Goal: Task Accomplishment & Management: Use online tool/utility

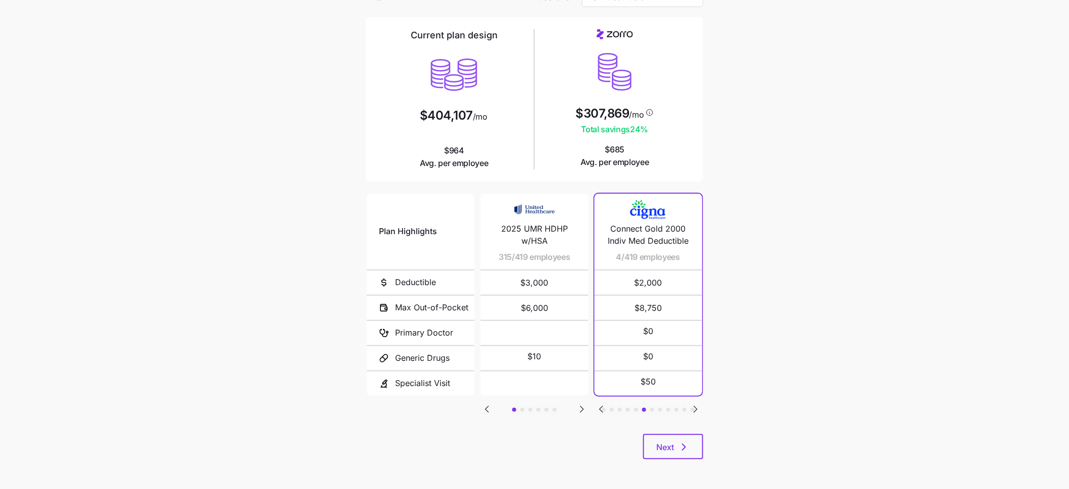
scroll to position [62, 0]
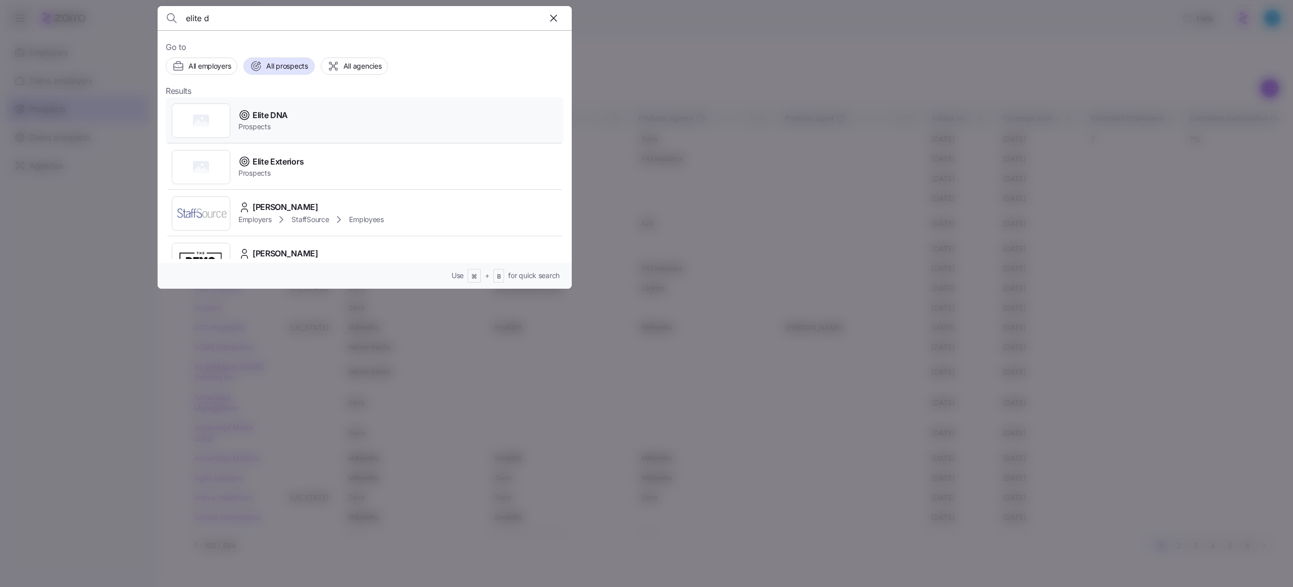
type input "elite d"
click at [279, 113] on span "Elite DNA" at bounding box center [269, 115] width 35 height 13
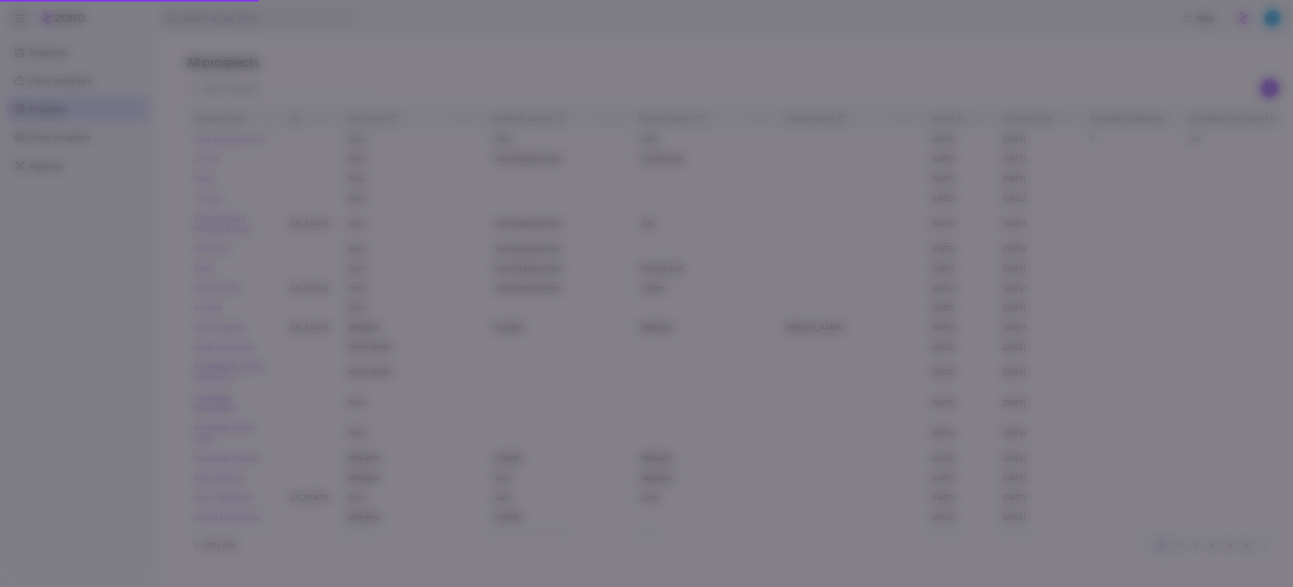
click at [276, 122] on span "Prospects" at bounding box center [262, 127] width 49 height 10
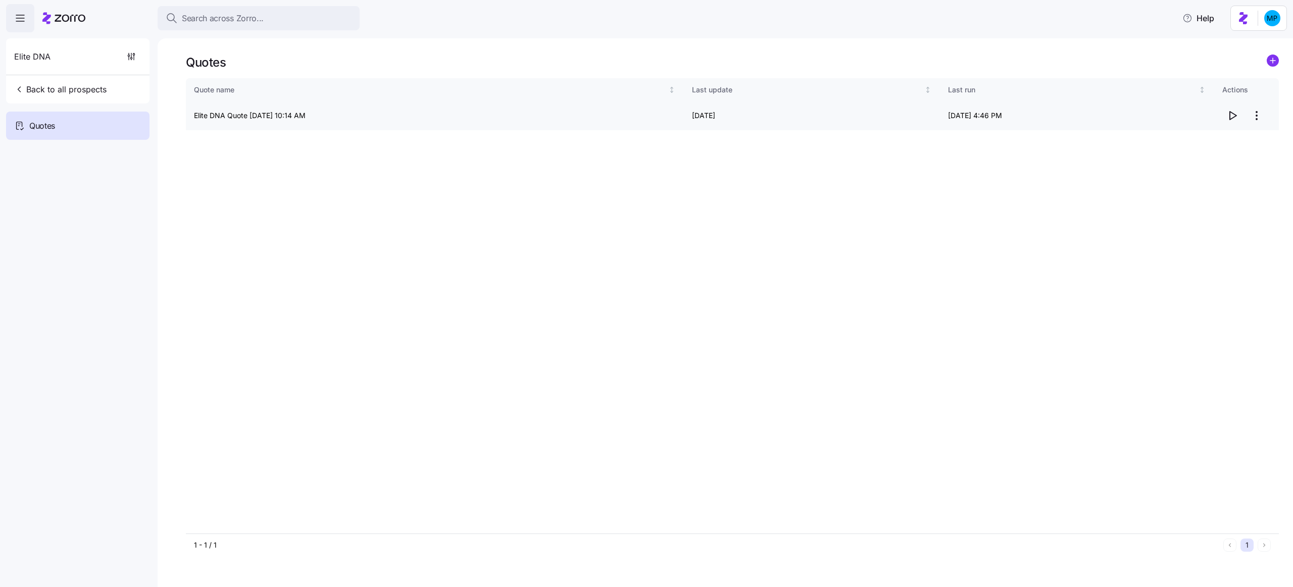
click at [1229, 117] on icon "button" at bounding box center [1232, 116] width 12 height 12
click at [1274, 61] on icon "add icon" at bounding box center [1272, 61] width 5 height 0
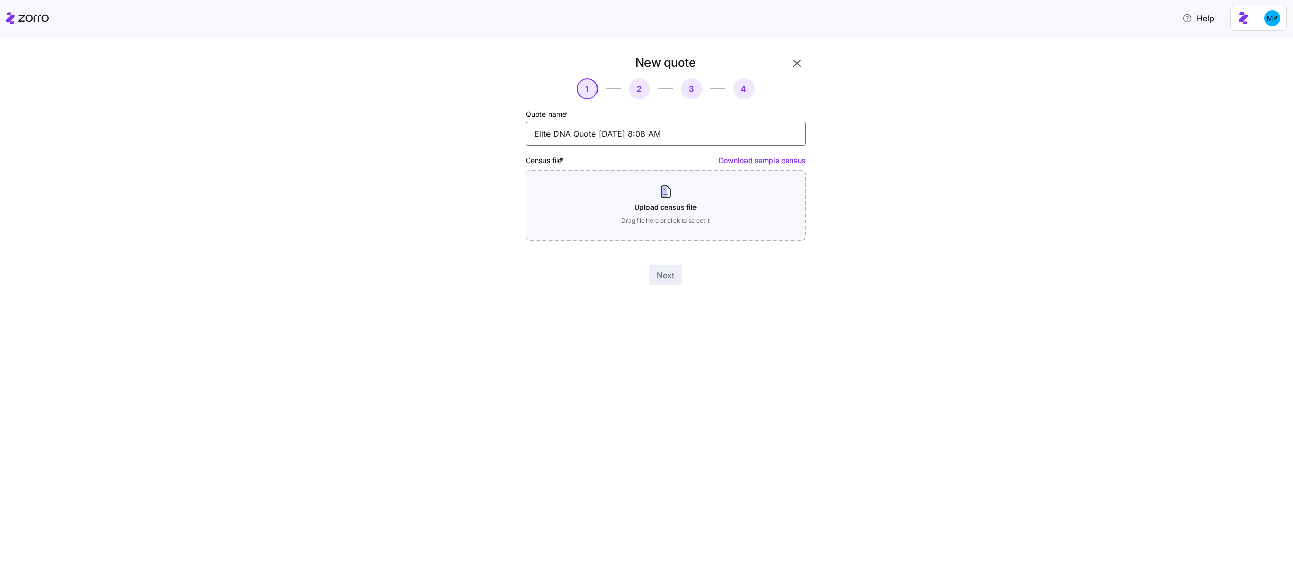
click at [586, 132] on input "Elite DNA Quote 08/29/2025 8:08 AM" at bounding box center [666, 134] width 280 height 24
type input "Elite DNA Quote - 2026"
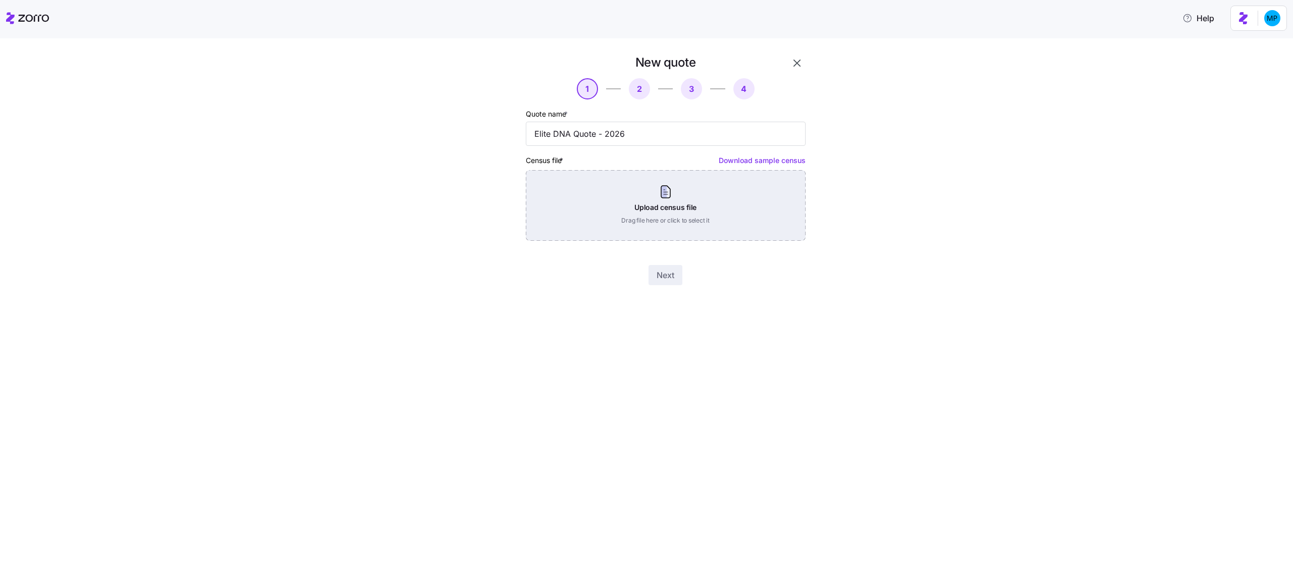
click at [661, 216] on div "Upload census file Drag file here or click to select it" at bounding box center [666, 205] width 280 height 71
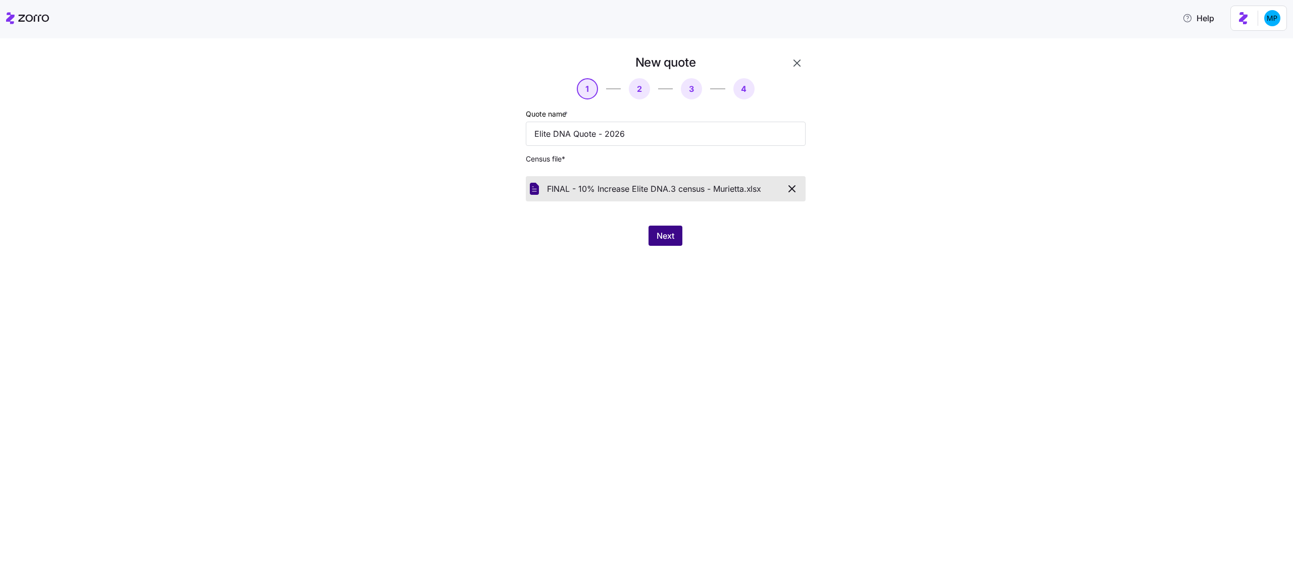
click at [669, 229] on button "Next" at bounding box center [665, 236] width 34 height 20
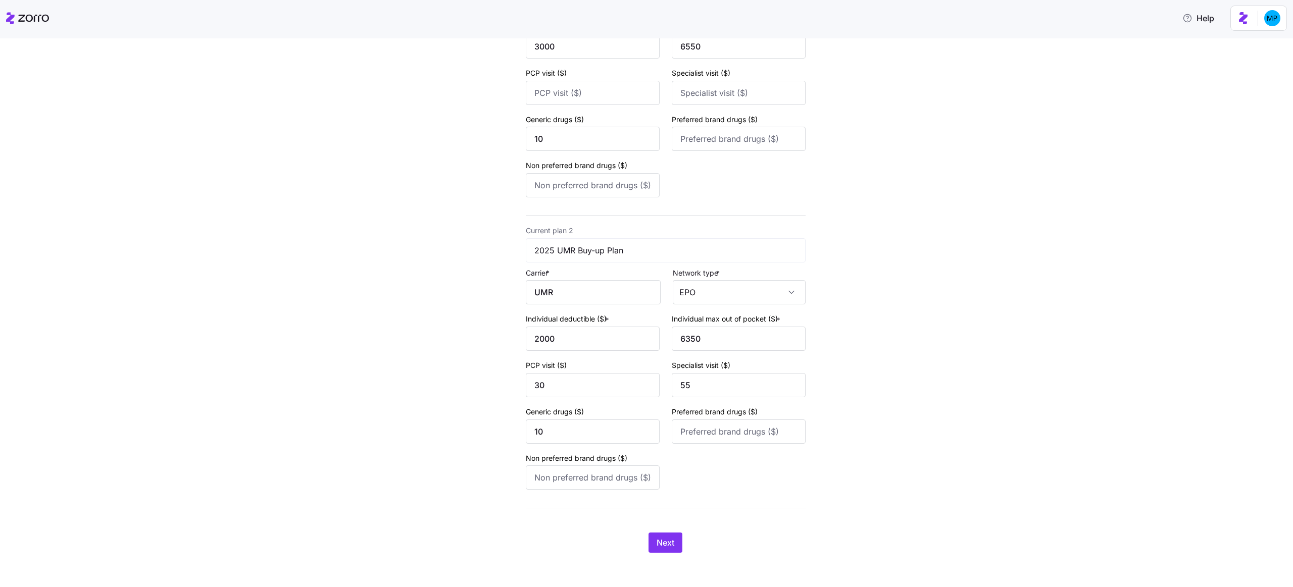
scroll to position [202, 0]
click at [665, 532] on button "Next" at bounding box center [665, 541] width 34 height 20
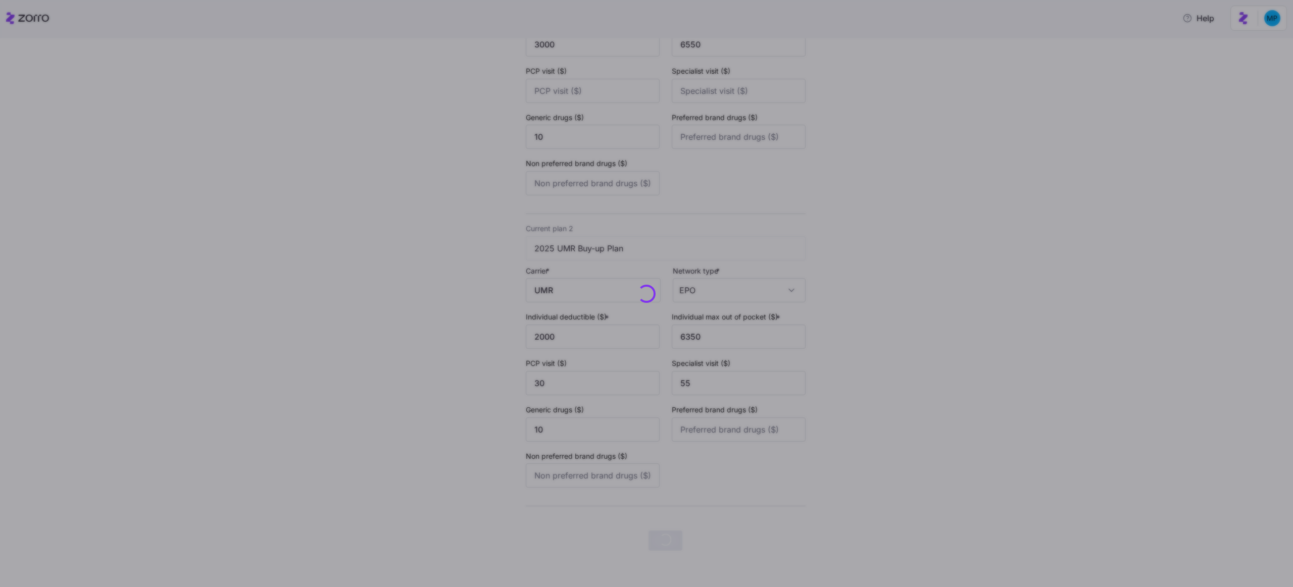
scroll to position [0, 0]
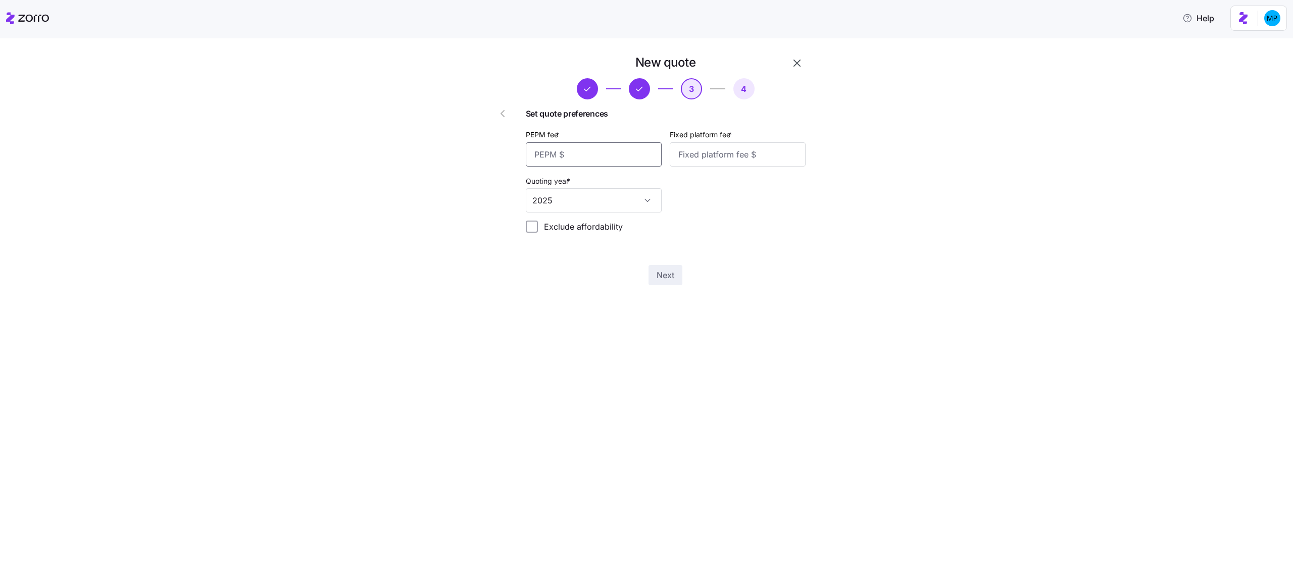
click at [594, 151] on input "PEPM fee *" at bounding box center [594, 154] width 136 height 24
type input "45"
click at [599, 201] on input "2025" at bounding box center [594, 200] width 136 height 24
click at [582, 252] on div "2026" at bounding box center [594, 252] width 128 height 21
type input "2026"
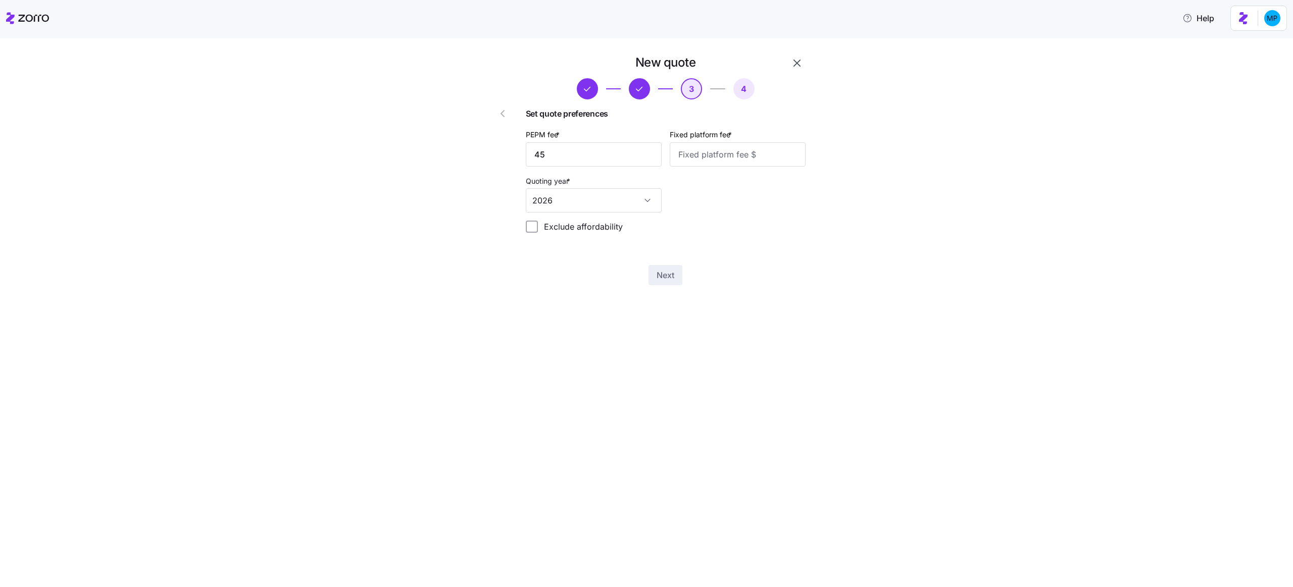
click at [670, 246] on div "New quote 3 4 Set quote preferences PEPM fee * 45 Fixed platform fee * Quoting …" at bounding box center [666, 169] width 288 height 239
click at [706, 156] on input "Fixed platform fee *" at bounding box center [738, 154] width 136 height 24
type input "0"
click at [688, 175] on div "PEPM fee * 45 Fixed platform fee * 0 Quoting year * 2026" at bounding box center [666, 170] width 288 height 92
click at [674, 284] on button "Next" at bounding box center [665, 275] width 34 height 20
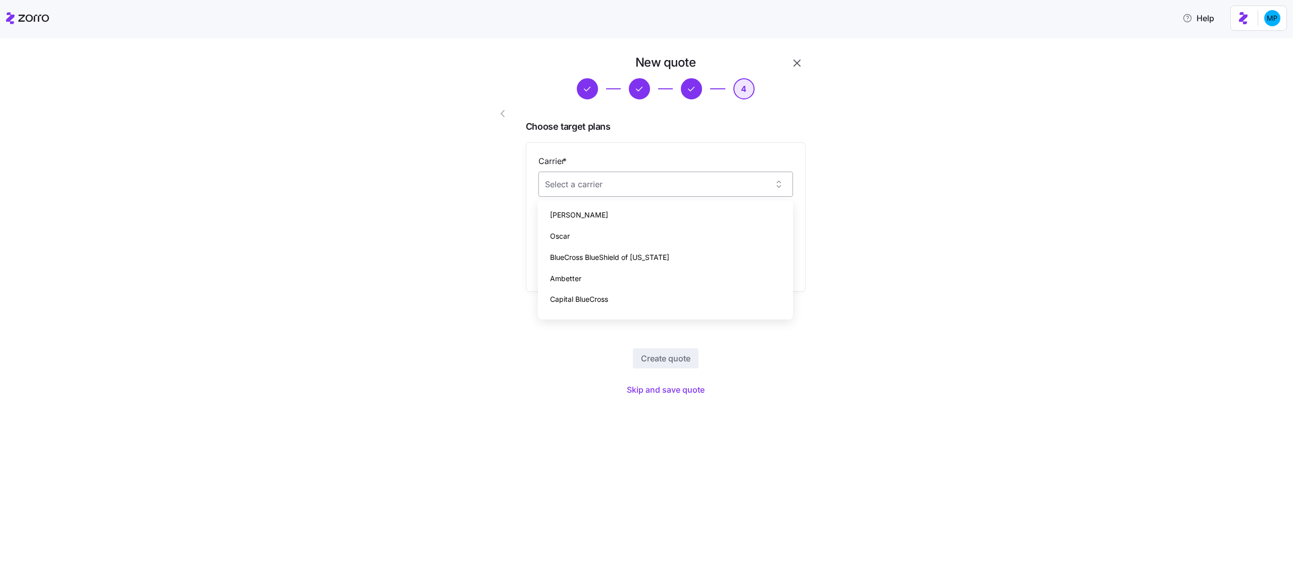
click at [692, 189] on input "Carrier *" at bounding box center [665, 184] width 255 height 25
click at [654, 209] on div "Florida Blue" at bounding box center [665, 215] width 247 height 21
type input "Florida Blue"
click at [624, 244] on input "Plan *" at bounding box center [665, 234] width 255 height 25
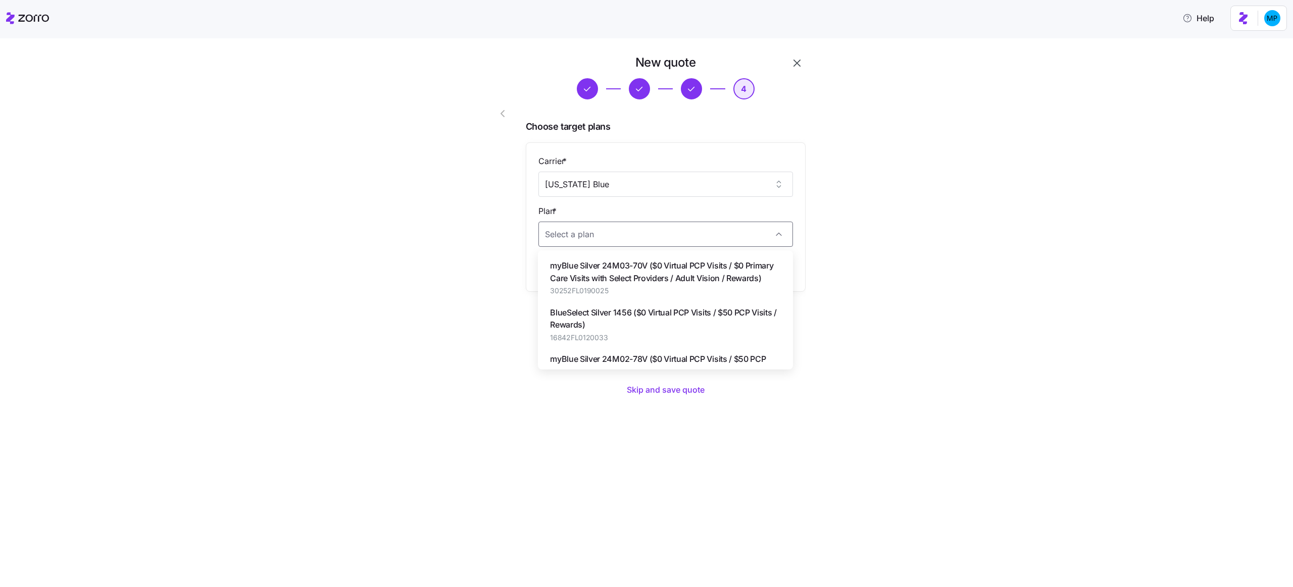
click at [837, 201] on div "New quote 4 Choose target plans Carrier * Florida Blue Plan * Add another plan …" at bounding box center [653, 233] width 1250 height 357
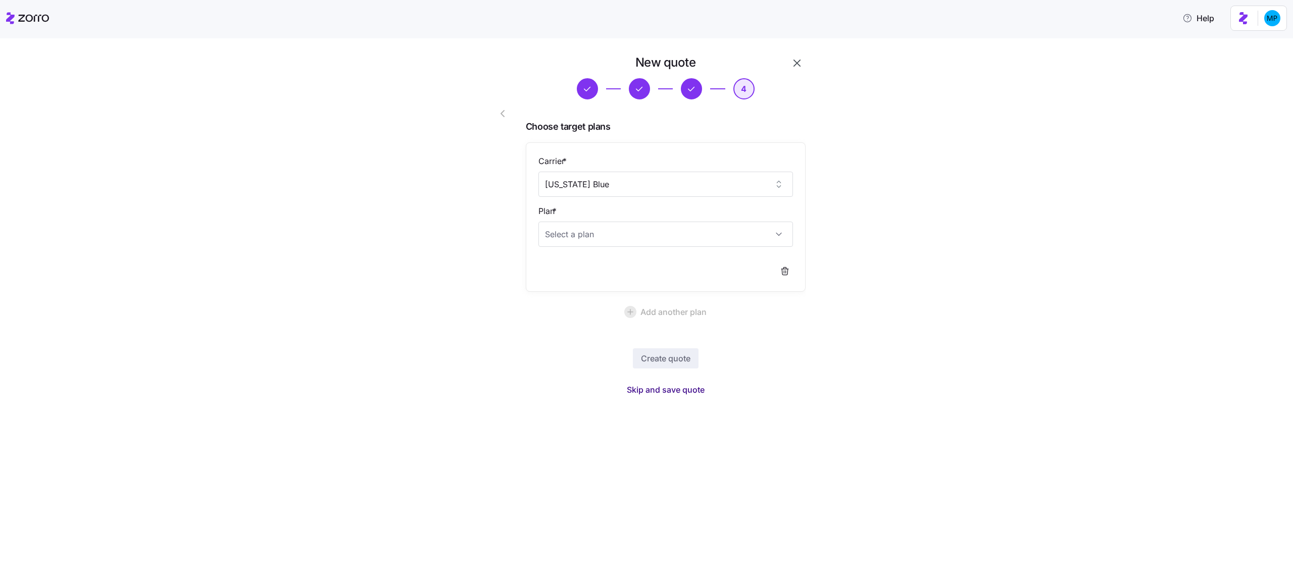
click at [681, 384] on span "Skip and save quote" at bounding box center [666, 390] width 78 height 12
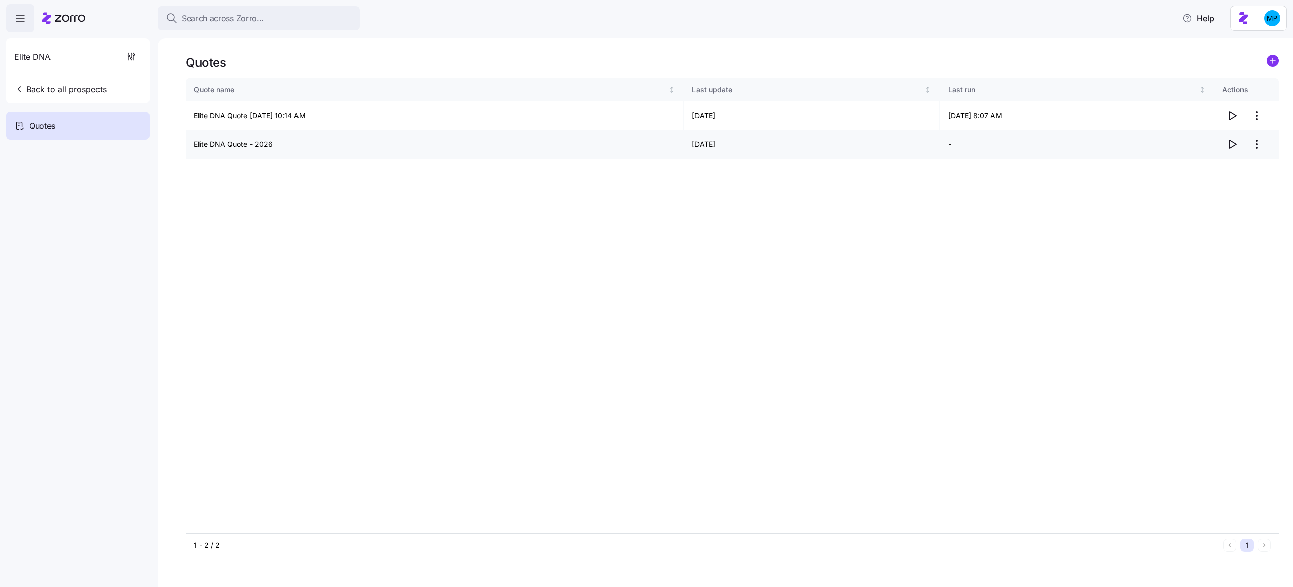
click at [1234, 144] on icon "button" at bounding box center [1232, 144] width 12 height 12
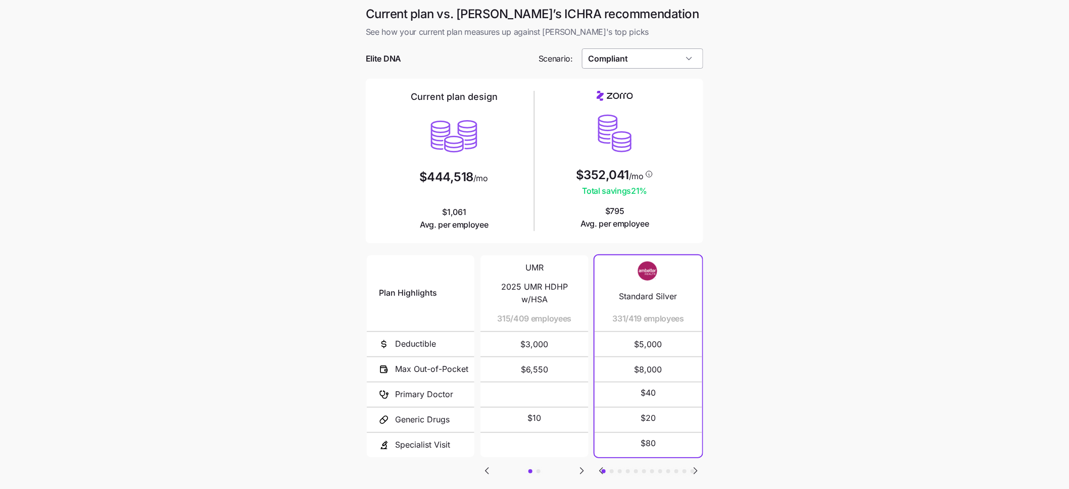
click at [681, 63] on input "Compliant" at bounding box center [643, 58] width 122 height 20
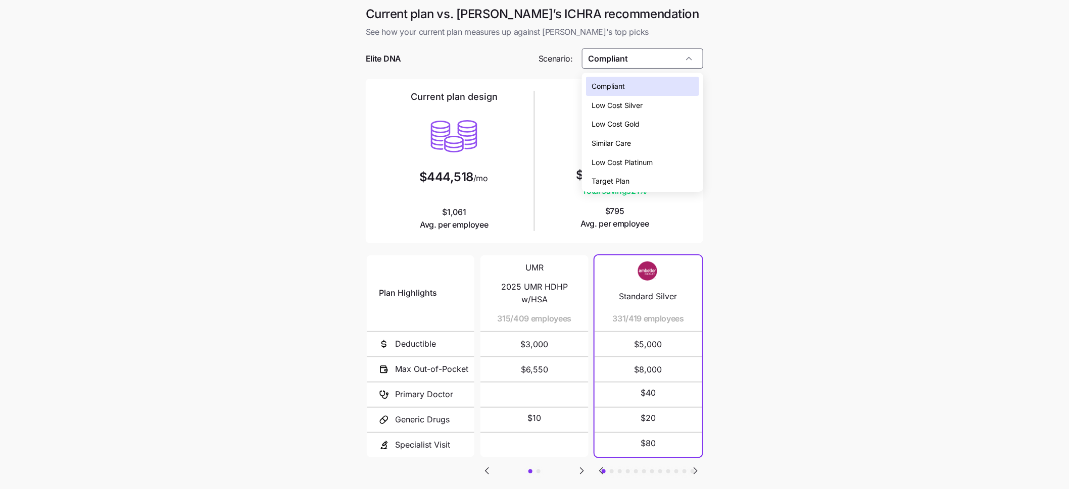
click at [661, 126] on div "Low Cost Gold" at bounding box center [643, 124] width 114 height 19
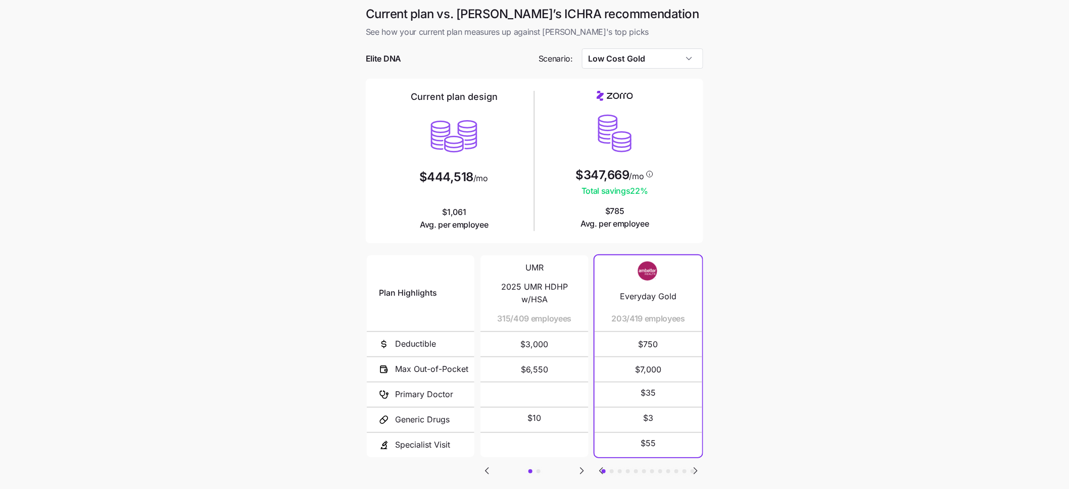
type input "Low Cost Gold"
click at [677, 61] on input "Low Cost Gold" at bounding box center [643, 58] width 122 height 20
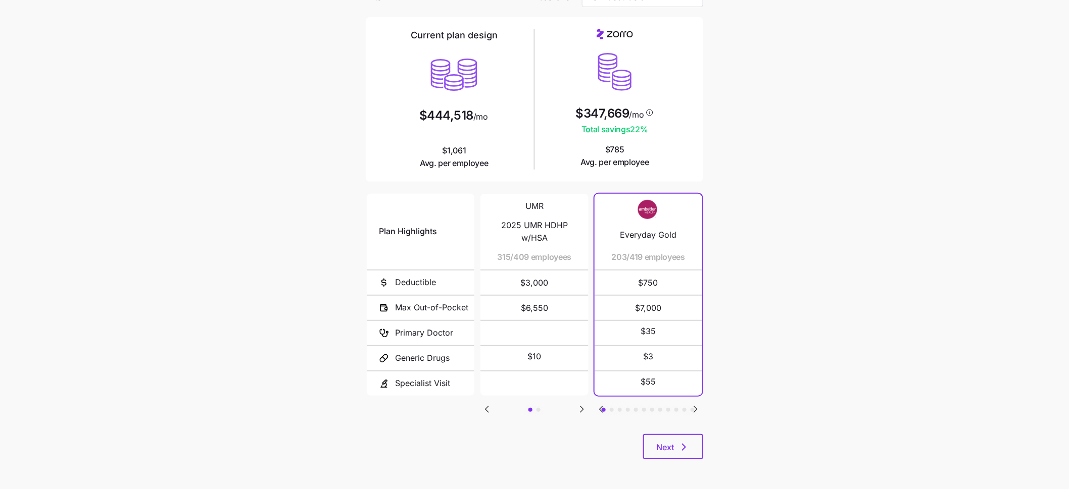
click at [693, 408] on icon "Go to next slide" at bounding box center [695, 409] width 12 height 12
click at [672, 436] on button "Next" at bounding box center [673, 446] width 60 height 25
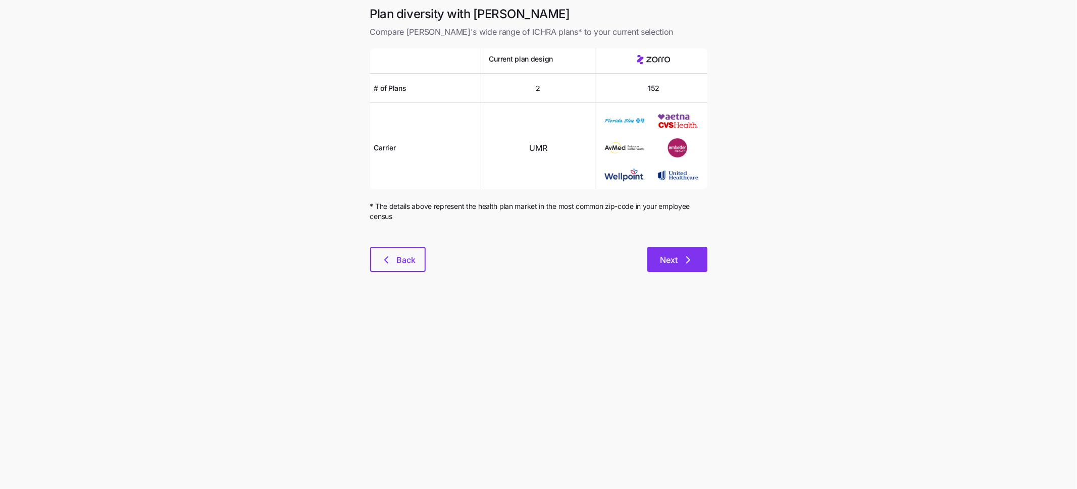
click at [690, 265] on icon "button" at bounding box center [688, 260] width 12 height 12
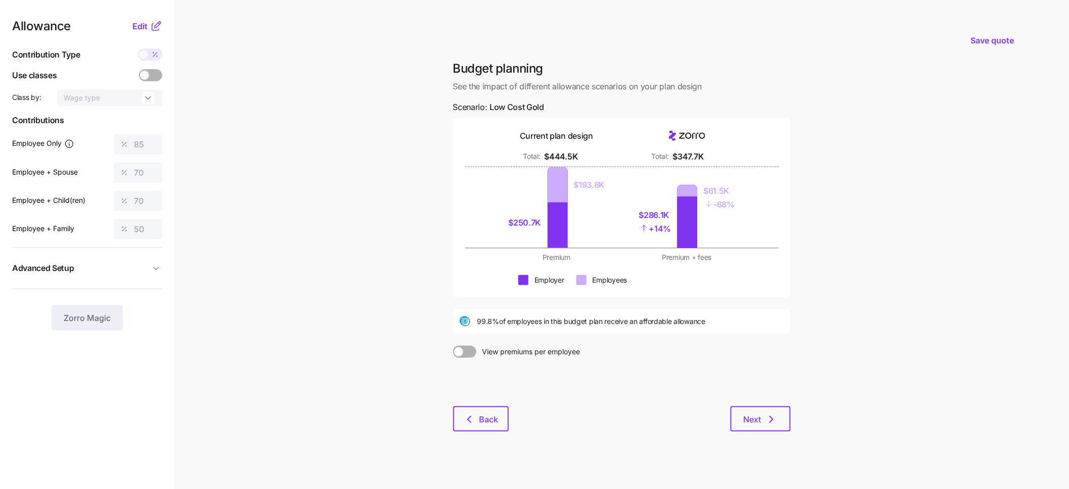
scroll to position [3, 0]
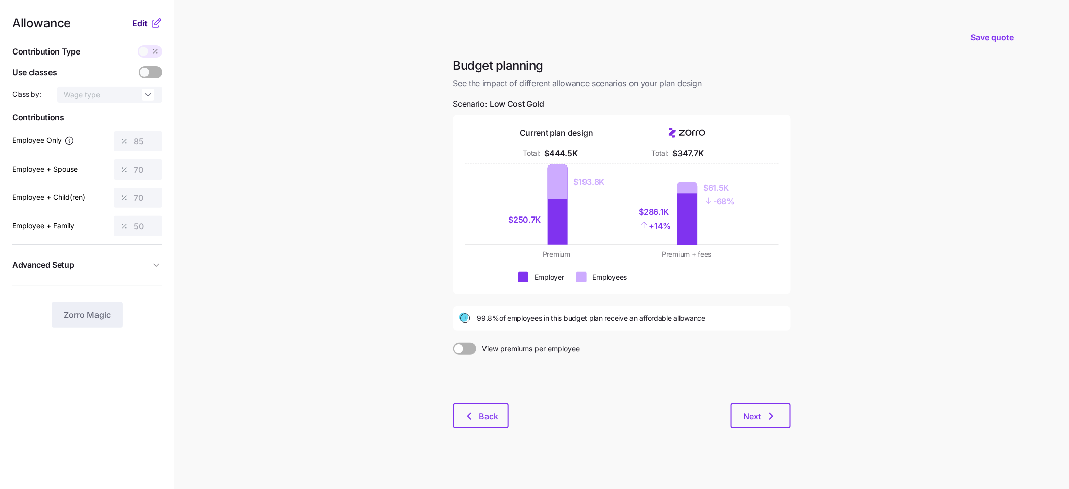
click at [143, 23] on span "Edit" at bounding box center [139, 23] width 15 height 12
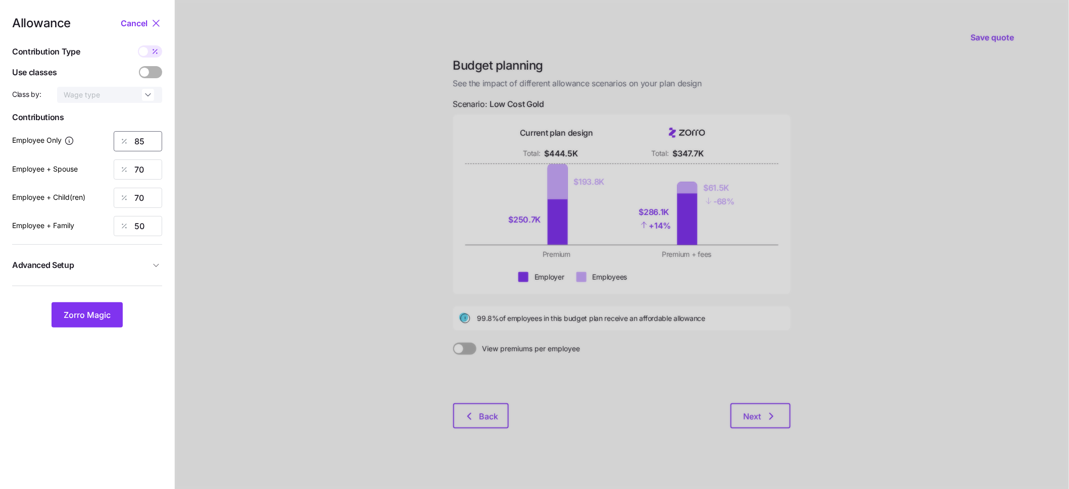
drag, startPoint x: 147, startPoint y: 143, endPoint x: 107, endPoint y: 142, distance: 39.9
click at [110, 142] on div "Employee Only 85" at bounding box center [87, 141] width 150 height 20
type input "8"
type input "70"
type input "35"
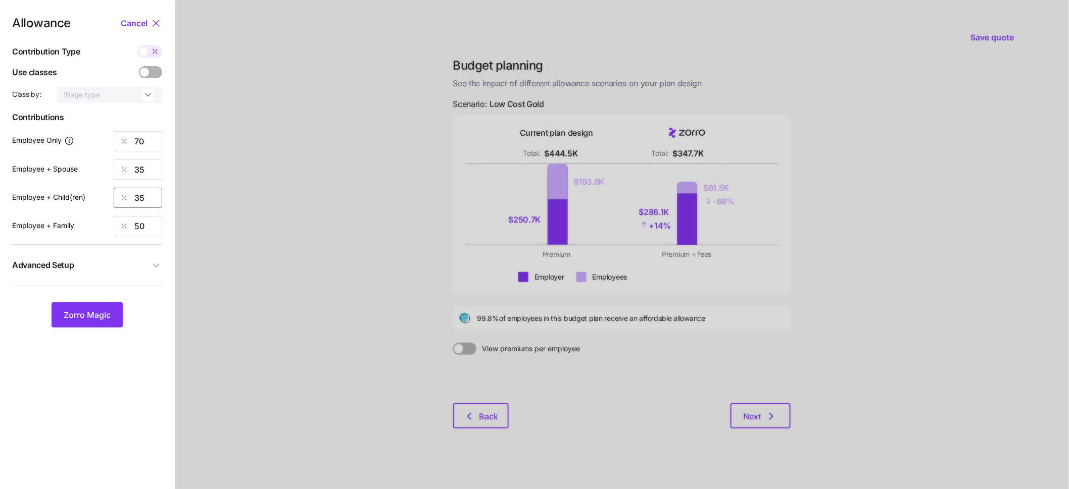
type input "35"
type input "50"
click at [85, 323] on button "Zorro Magic" at bounding box center [87, 314] width 71 height 25
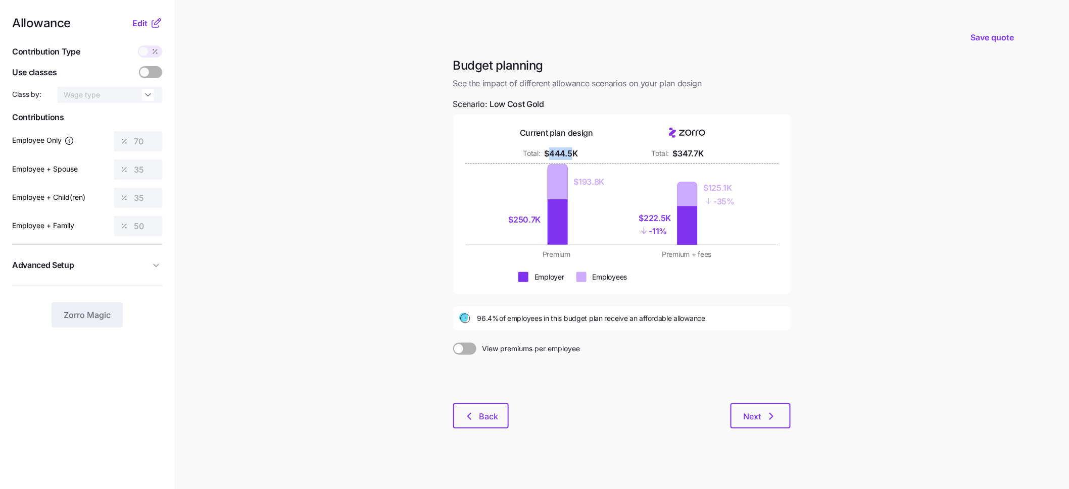
drag, startPoint x: 551, startPoint y: 151, endPoint x: 571, endPoint y: 153, distance: 19.3
click at [571, 153] on div "$444.5K" at bounding box center [560, 153] width 33 height 13
click at [140, 24] on span "Edit" at bounding box center [139, 23] width 15 height 12
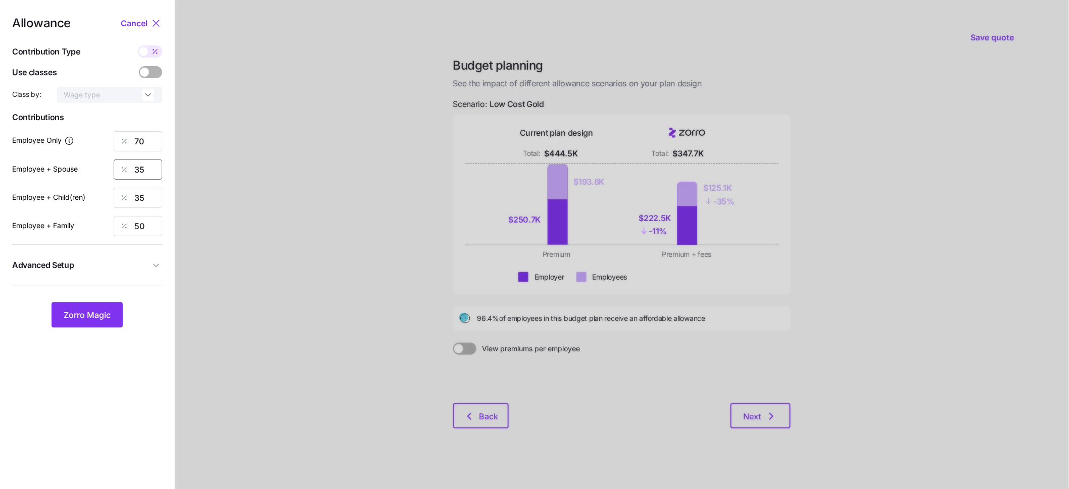
click at [139, 167] on input "35" at bounding box center [138, 170] width 48 height 20
type input "80"
click at [90, 314] on span "Zorro Magic" at bounding box center [87, 315] width 47 height 12
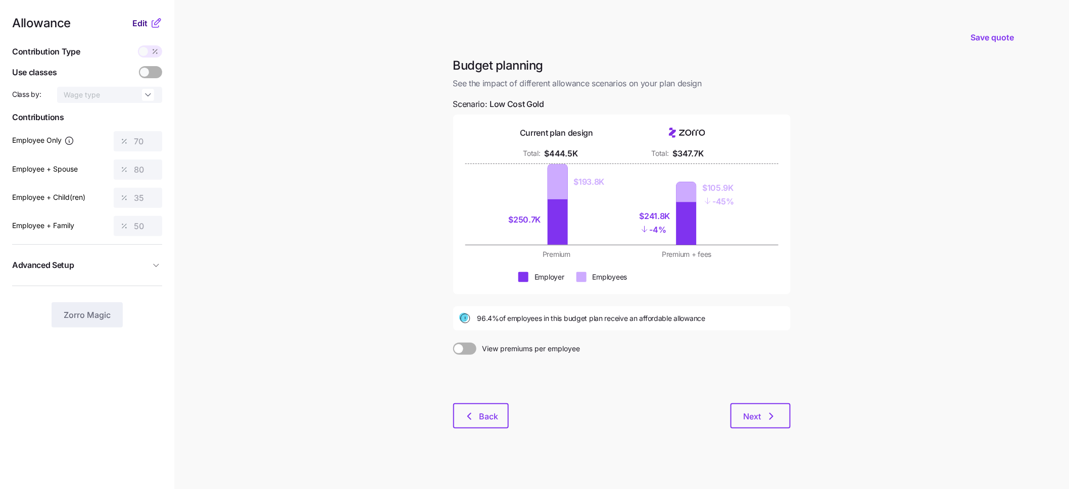
click at [142, 22] on span "Edit" at bounding box center [139, 23] width 15 height 12
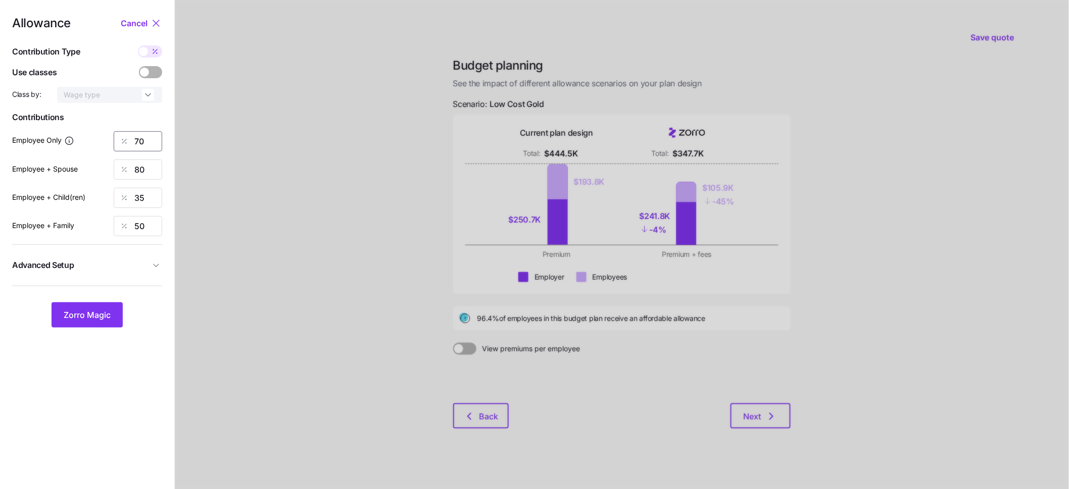
click at [145, 143] on input "70" at bounding box center [138, 141] width 48 height 20
click at [74, 315] on span "Zorro Magic" at bounding box center [87, 315] width 47 height 12
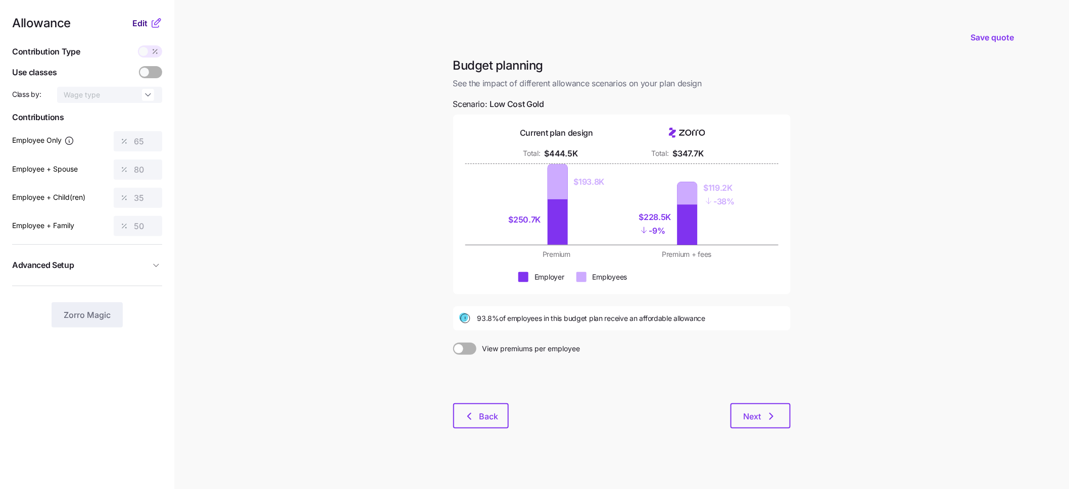
click at [139, 23] on span "Edit" at bounding box center [139, 23] width 15 height 12
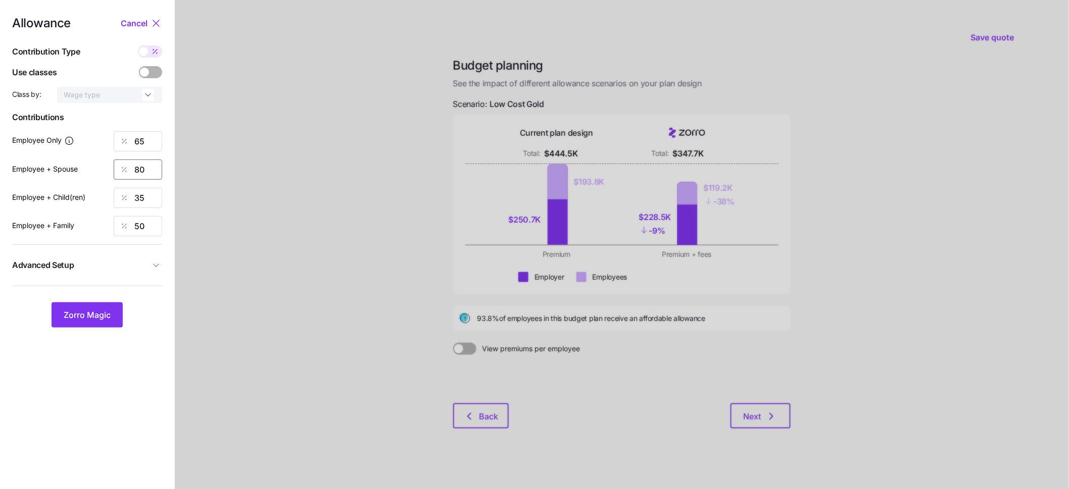
drag, startPoint x: 149, startPoint y: 163, endPoint x: 136, endPoint y: 170, distance: 14.7
click at [138, 168] on input "80" at bounding box center [138, 170] width 48 height 20
click at [136, 176] on input "80" at bounding box center [138, 170] width 48 height 20
click at [140, 141] on input "65" at bounding box center [138, 141] width 48 height 20
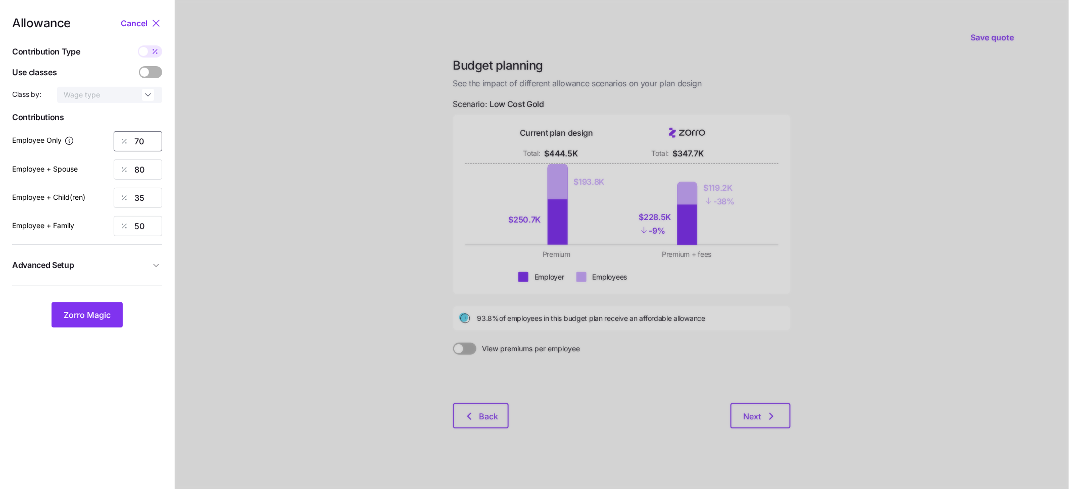
type input "70"
click at [142, 167] on input "35" at bounding box center [138, 170] width 48 height 20
type input "50"
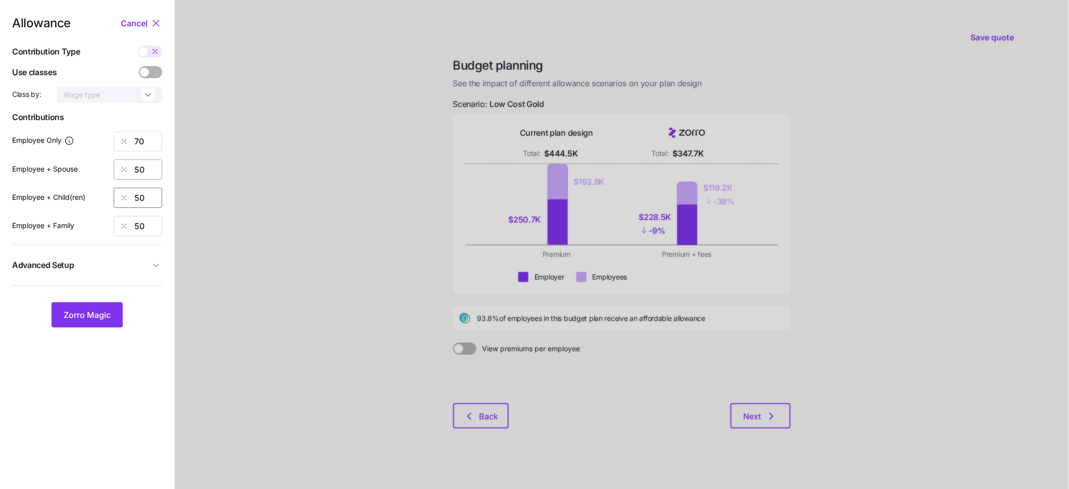
type input "50"
click at [86, 321] on button "Zorro Magic" at bounding box center [87, 314] width 71 height 25
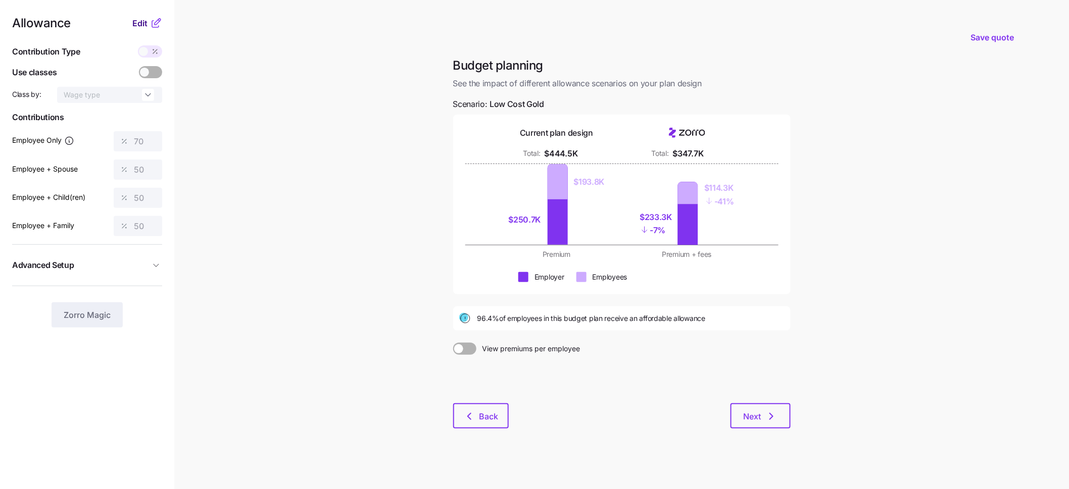
click at [143, 20] on span "Edit" at bounding box center [139, 23] width 15 height 12
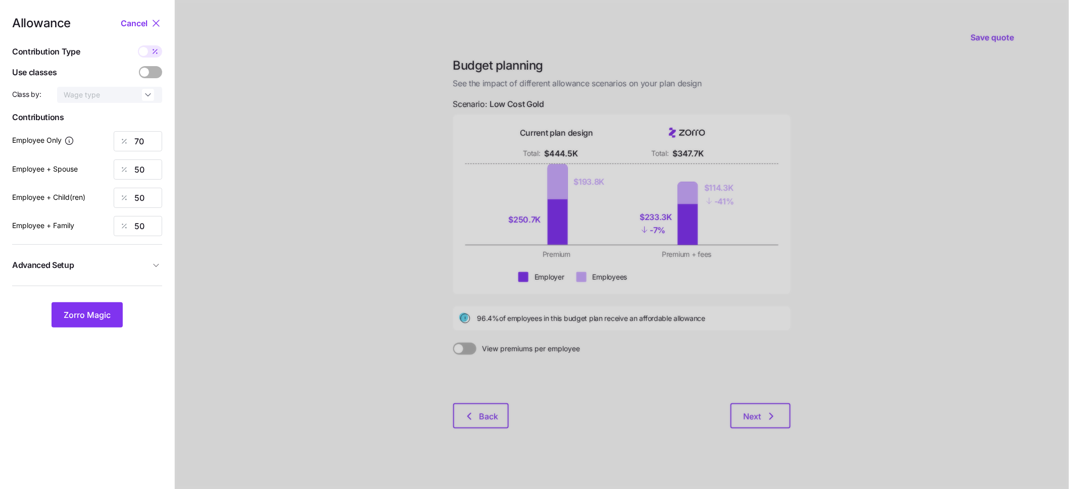
click at [148, 53] on span at bounding box center [155, 51] width 14 height 12
click at [138, 45] on input "checkbox" at bounding box center [138, 45] width 0 height 0
type input "501"
type input "715"
type input "643"
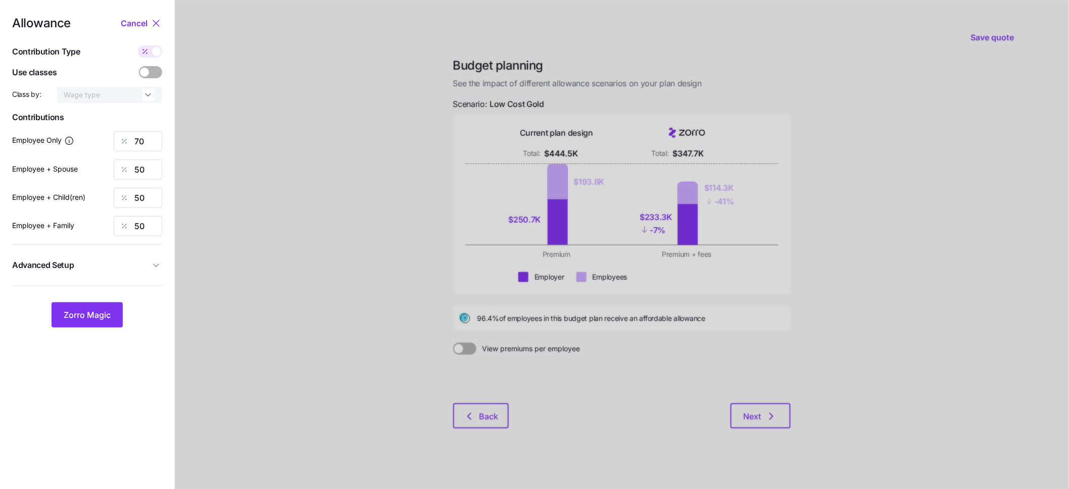
type input "1001"
click at [140, 169] on input "715" at bounding box center [138, 170] width 48 height 20
type input "500"
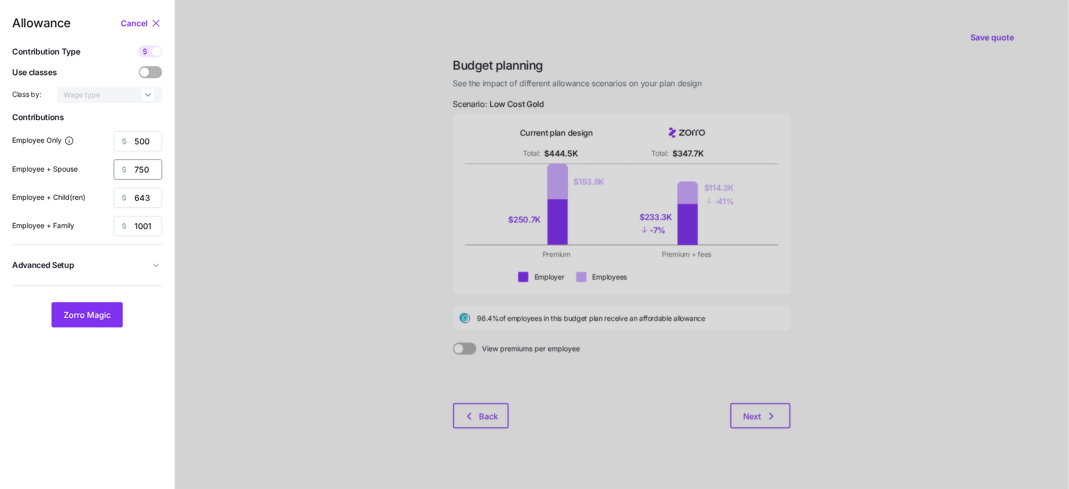
type input "750"
type input "675"
type input "1250"
click at [105, 302] on div "Zorro Magic" at bounding box center [87, 314] width 150 height 25
click at [93, 321] on button "Zorro Magic" at bounding box center [87, 314] width 71 height 25
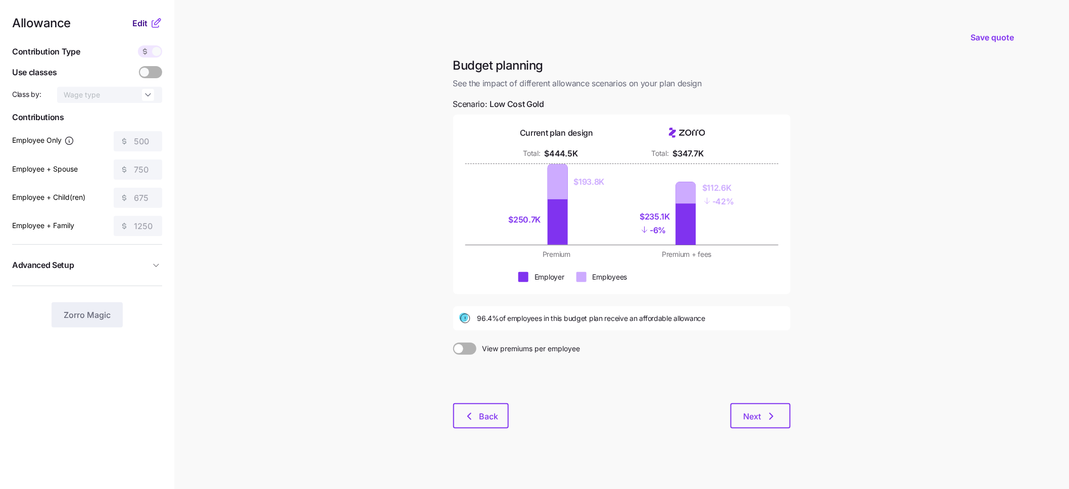
click at [140, 23] on span "Edit" at bounding box center [139, 23] width 15 height 12
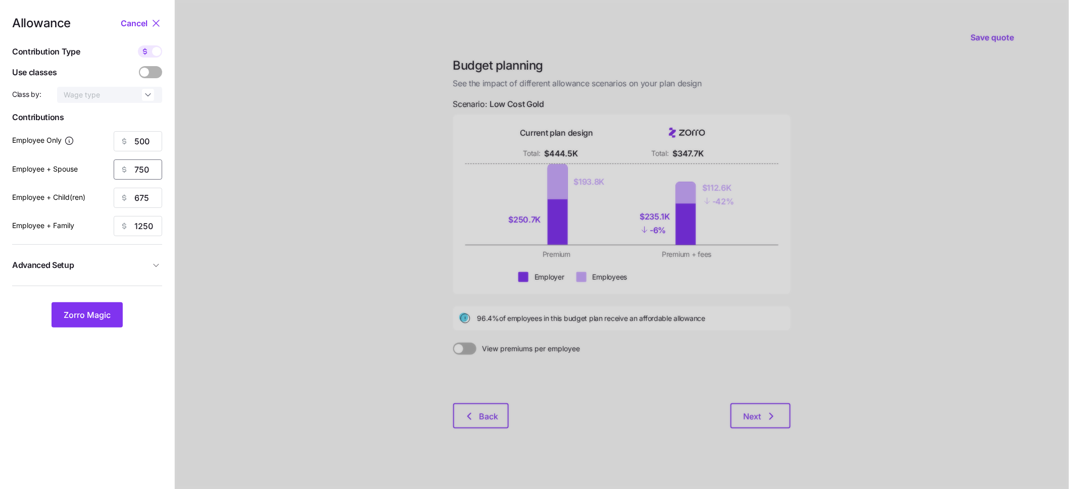
click at [142, 174] on input "750" at bounding box center [138, 170] width 48 height 20
type input "500"
type input "1000"
click at [153, 304] on div "Zorro Magic" at bounding box center [87, 314] width 150 height 25
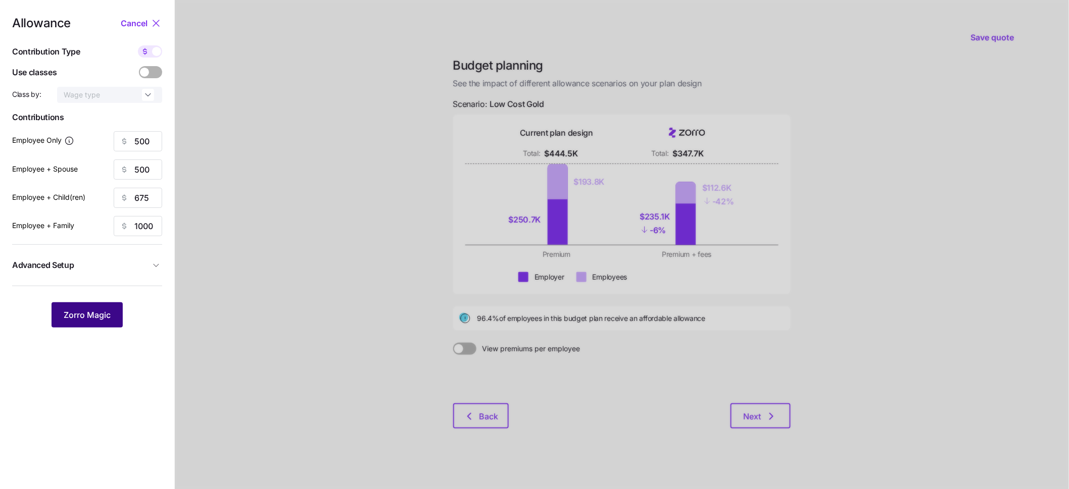
click at [98, 313] on span "Zorro Magic" at bounding box center [87, 315] width 47 height 12
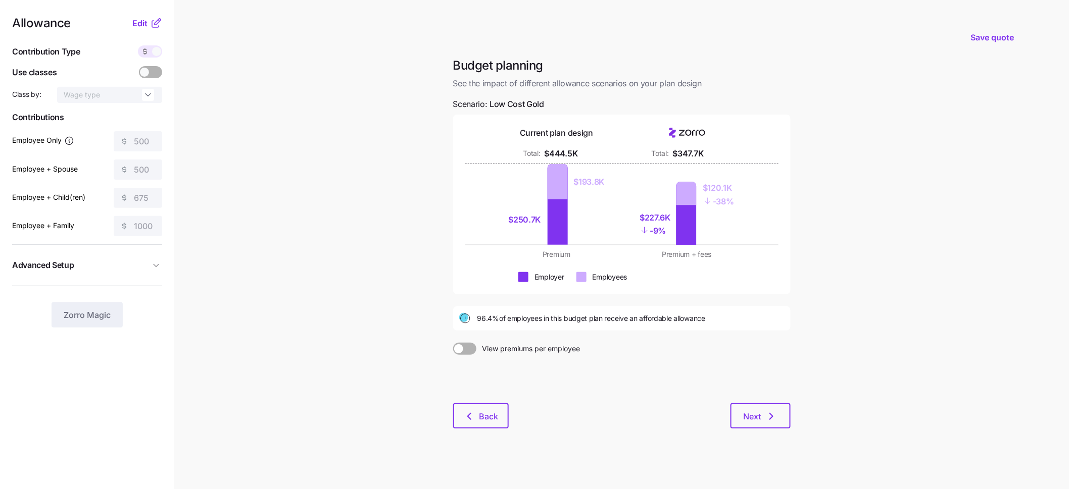
click at [148, 50] on icon at bounding box center [145, 51] width 8 height 8
click at [157, 51] on span at bounding box center [156, 51] width 9 height 9
click at [148, 31] on div "Allowance Edit Contribution Type Use classes Class by: Wage type Contributions …" at bounding box center [87, 172] width 150 height 311
click at [140, 21] on span "Edit" at bounding box center [139, 23] width 15 height 12
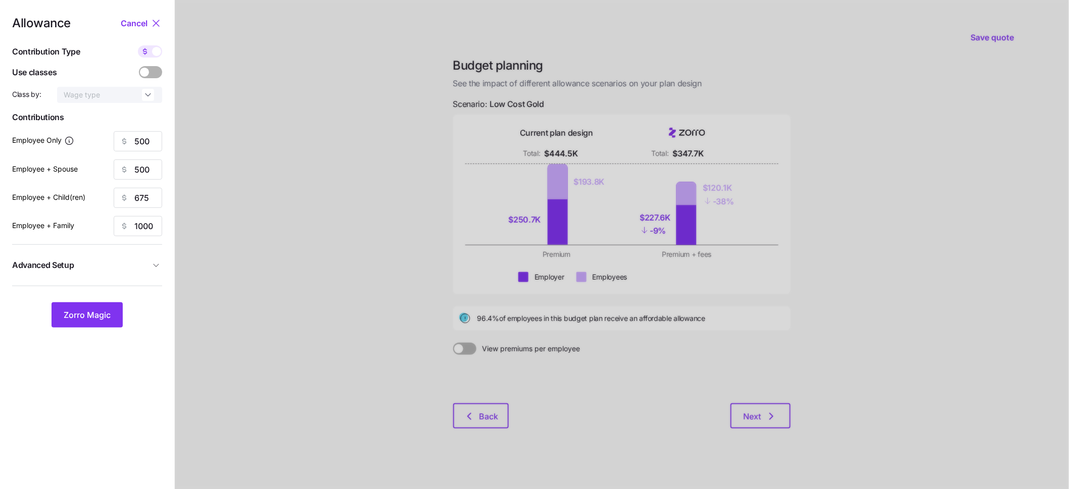
click at [155, 51] on span at bounding box center [156, 51] width 9 height 9
click at [138, 45] on input "checkbox" at bounding box center [138, 45] width 0 height 0
type input "70"
type input "35"
type input "52"
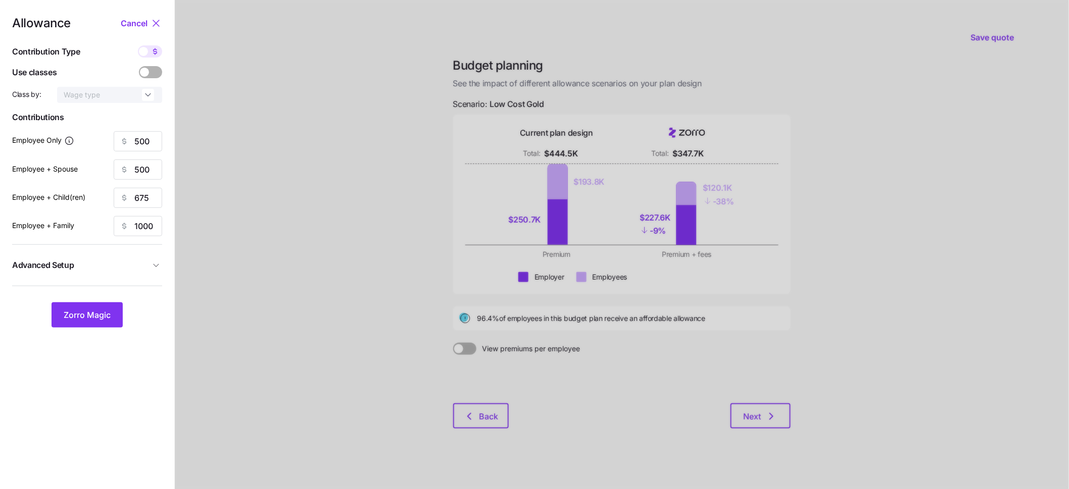
type input "50"
click at [155, 51] on icon at bounding box center [155, 51] width 4 height 4
click at [138, 45] on input "checkbox" at bounding box center [138, 45] width 0 height 0
type input "500"
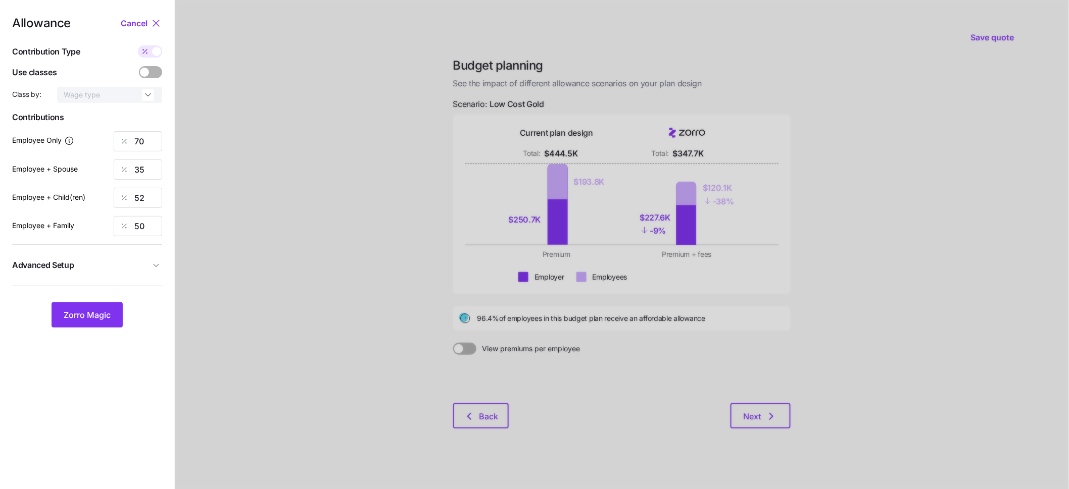
type input "675"
type input "1000"
click at [155, 51] on span at bounding box center [156, 51] width 9 height 9
click at [138, 45] on input "checkbox" at bounding box center [138, 45] width 0 height 0
type input "70"
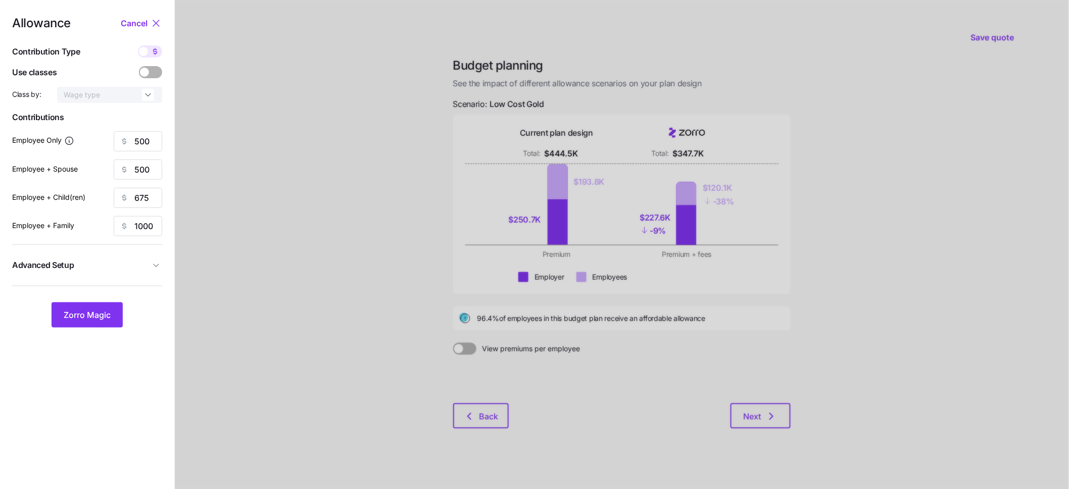
type input "35"
type input "52"
type input "50"
click at [155, 51] on icon at bounding box center [155, 51] width 4 height 4
click at [138, 45] on input "checkbox" at bounding box center [138, 45] width 0 height 0
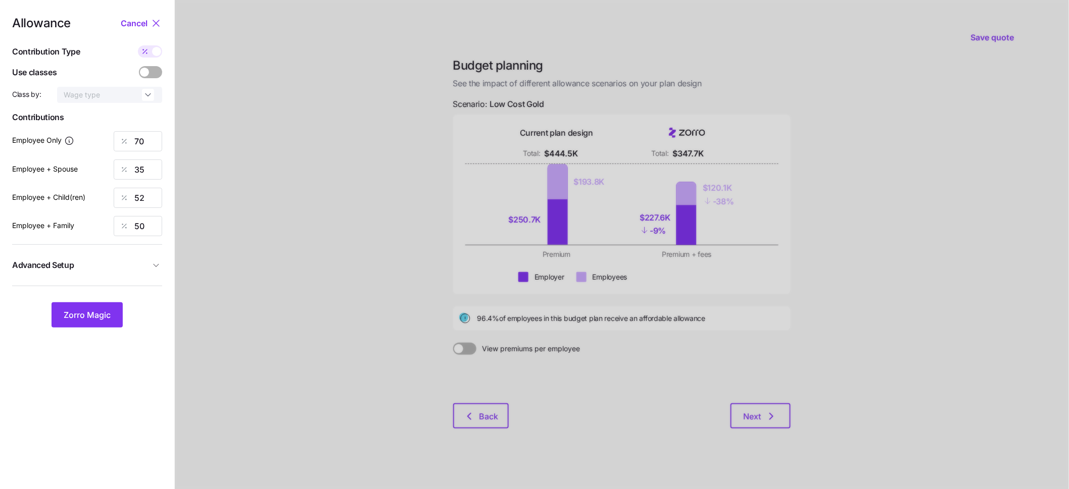
type input "500"
type input "675"
type input "1000"
drag, startPoint x: 148, startPoint y: 139, endPoint x: 110, endPoint y: 139, distance: 38.4
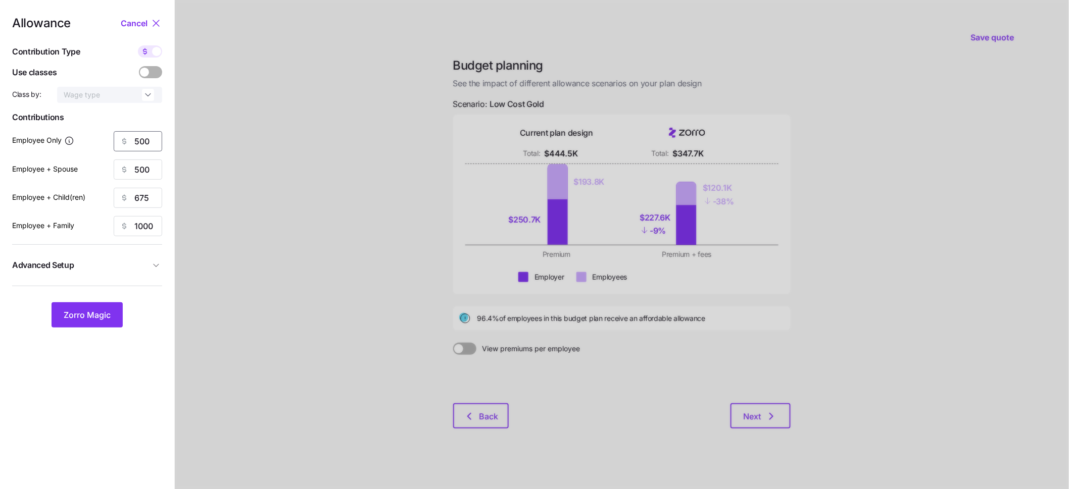
click at [112, 139] on div "Employee Only 500" at bounding box center [87, 141] width 150 height 20
click at [104, 311] on span "Zorro Magic" at bounding box center [87, 315] width 47 height 12
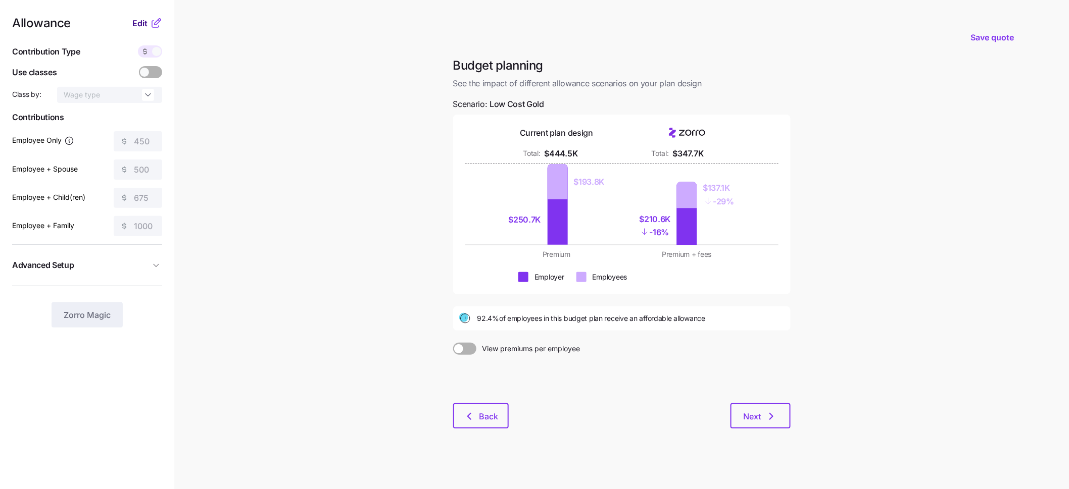
click at [144, 21] on span "Edit" at bounding box center [139, 23] width 15 height 12
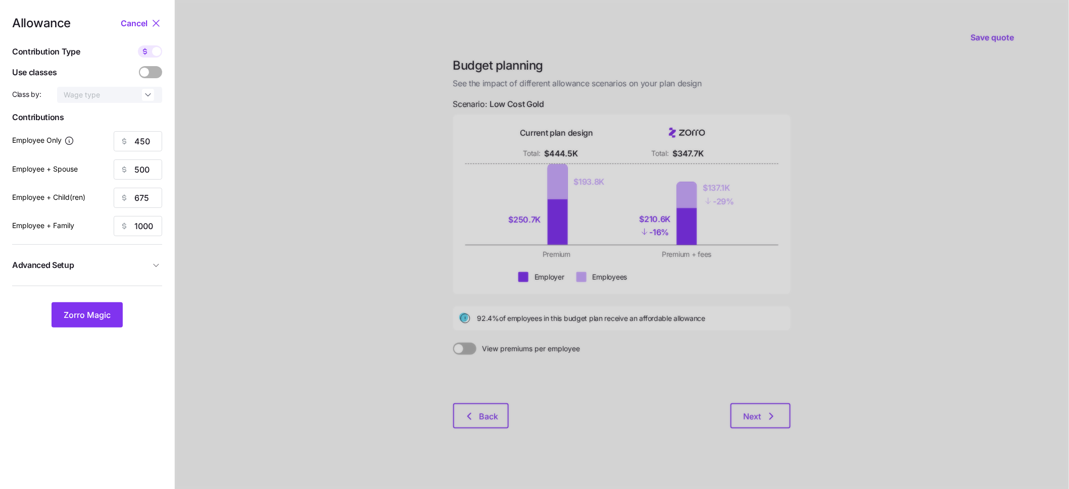
click at [154, 49] on span at bounding box center [156, 51] width 9 height 9
click at [138, 45] on input "checkbox" at bounding box center [138, 45] width 0 height 0
type input "63"
type input "35"
type input "52"
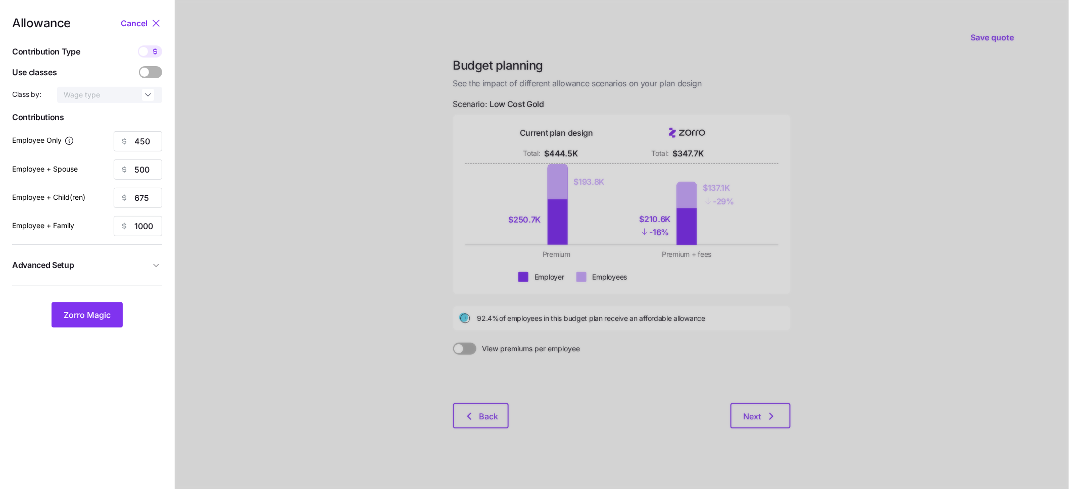
type input "50"
click at [146, 50] on span at bounding box center [143, 51] width 9 height 9
click at [138, 45] on input "checkbox" at bounding box center [138, 45] width 0 height 0
type input "450"
type input "500"
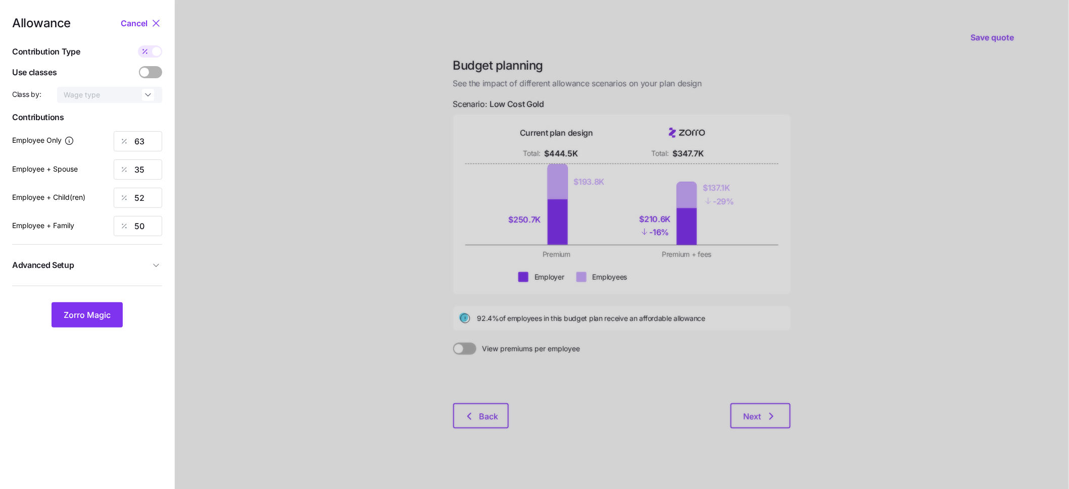
type input "675"
type input "1000"
click at [146, 137] on input "450" at bounding box center [138, 141] width 48 height 20
type input "425"
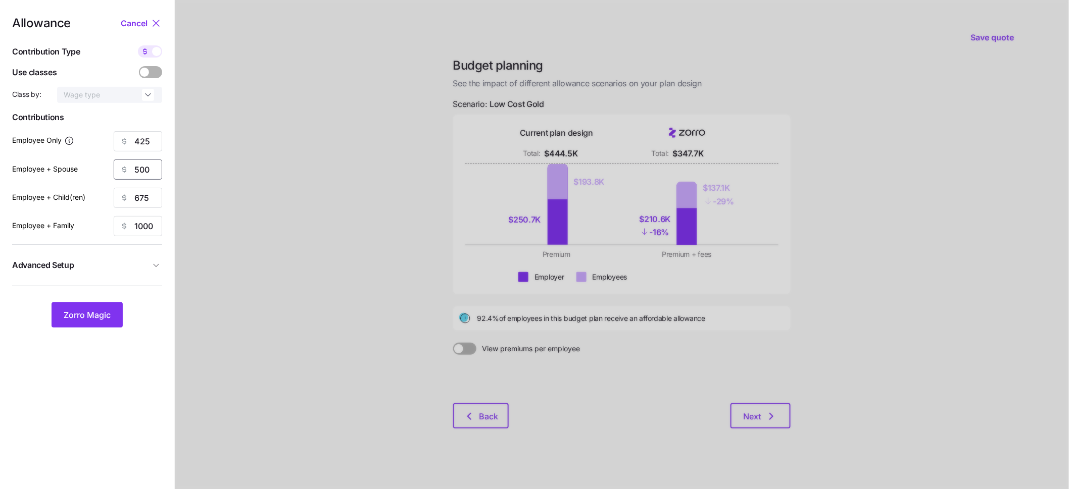
click at [151, 169] on input "500" at bounding box center [138, 170] width 48 height 20
type input "425"
type input "650"
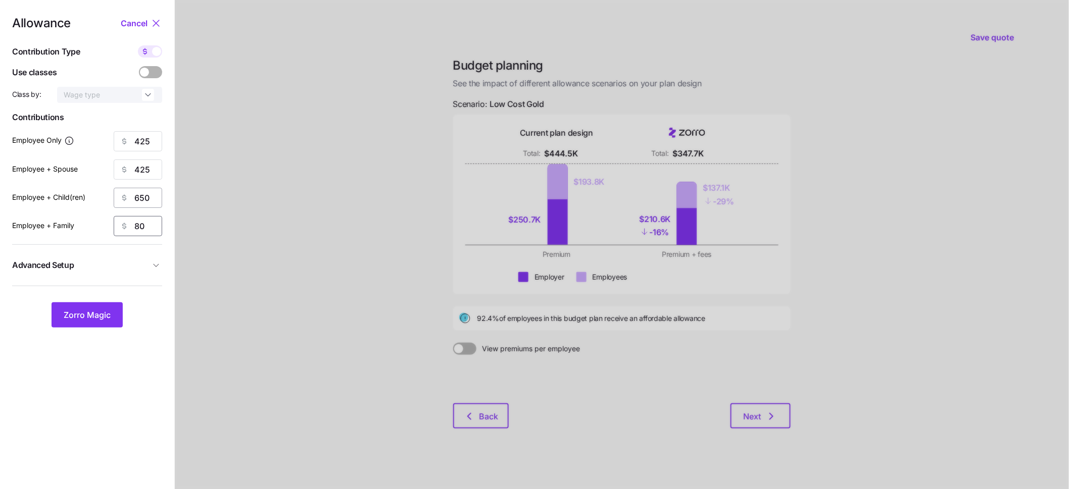
type input "8"
type input "900"
click at [93, 313] on span "Zorro Magic" at bounding box center [87, 315] width 47 height 12
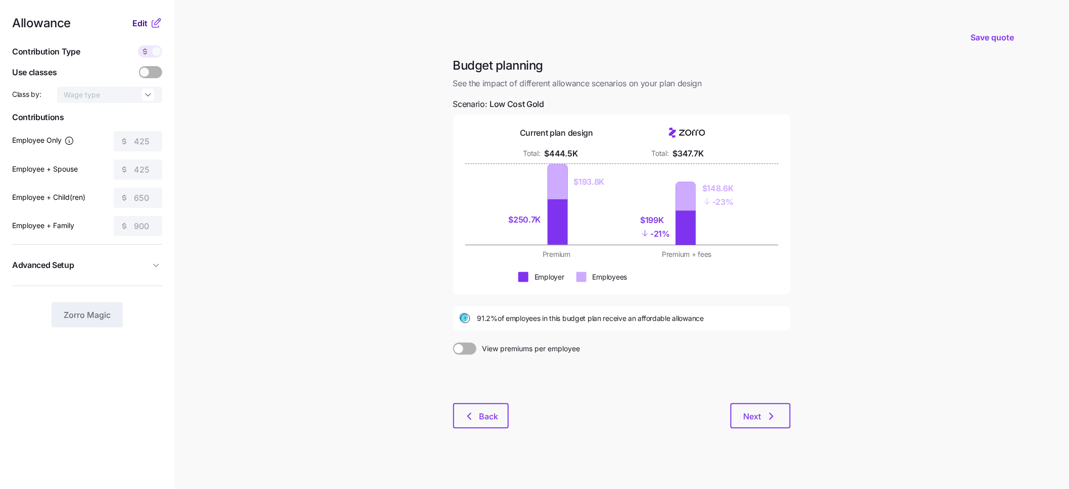
click at [138, 23] on span "Edit" at bounding box center [139, 23] width 15 height 12
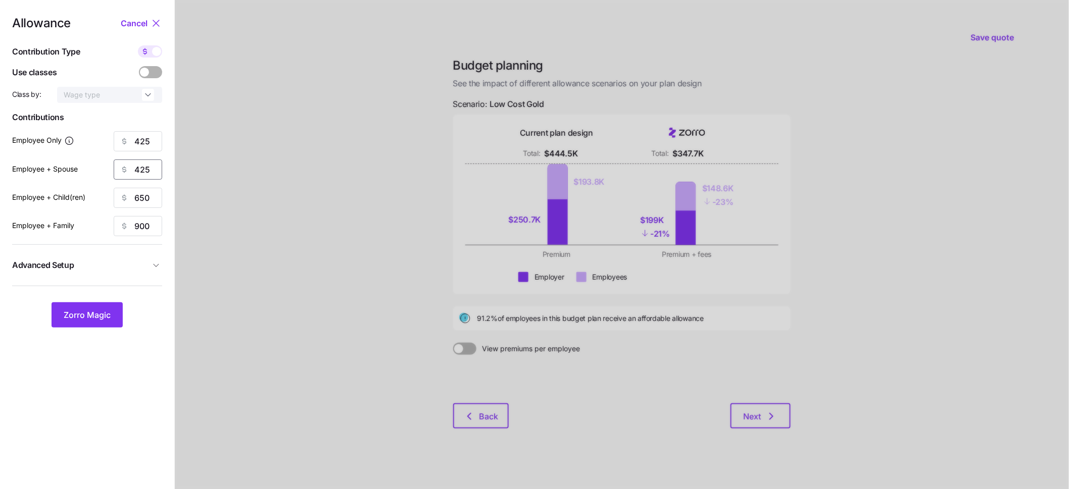
click at [144, 170] on input "425" at bounding box center [138, 170] width 48 height 20
type input "500"
click at [153, 137] on input "425" at bounding box center [138, 141] width 48 height 20
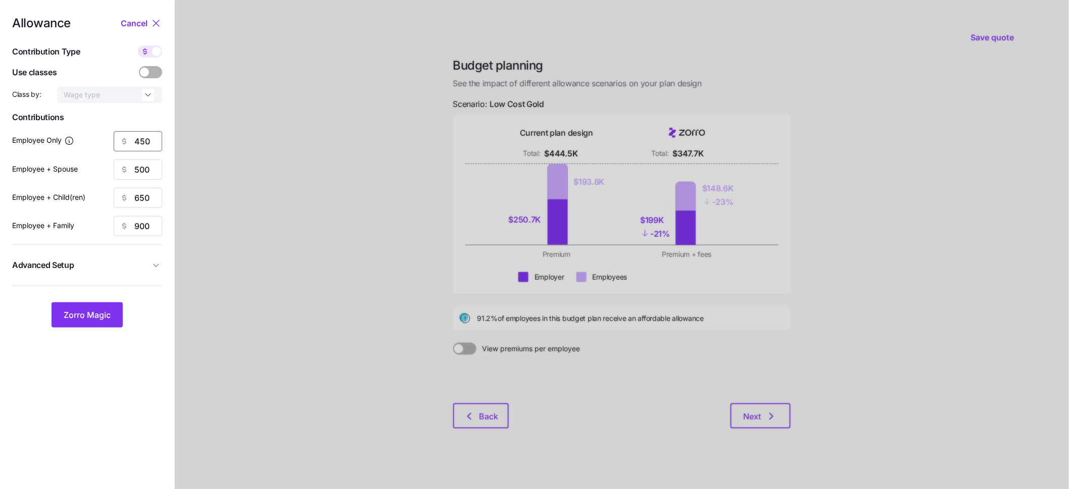
type input "450"
type input "600"
type input "800"
click at [100, 314] on span "Zorro Magic" at bounding box center [87, 315] width 47 height 12
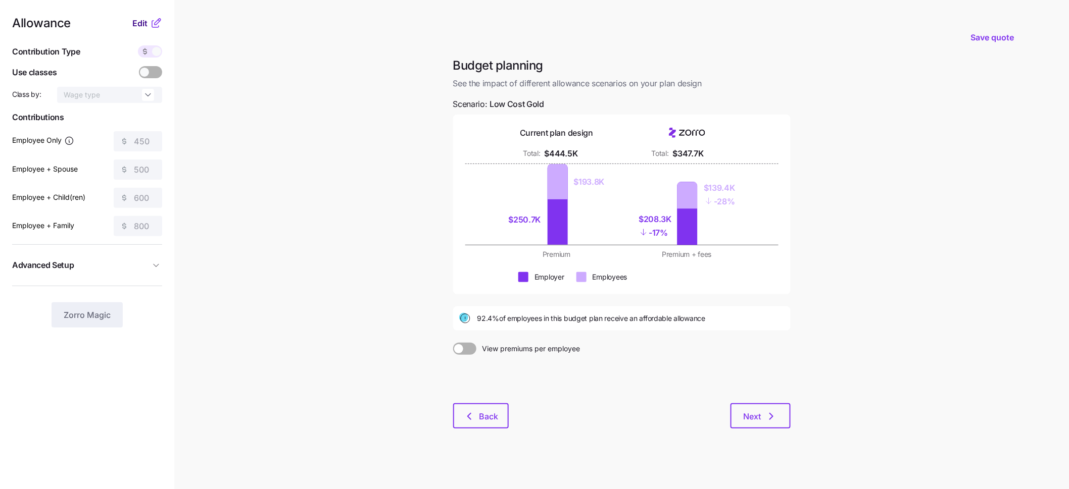
click at [139, 26] on span "Edit" at bounding box center [139, 23] width 15 height 12
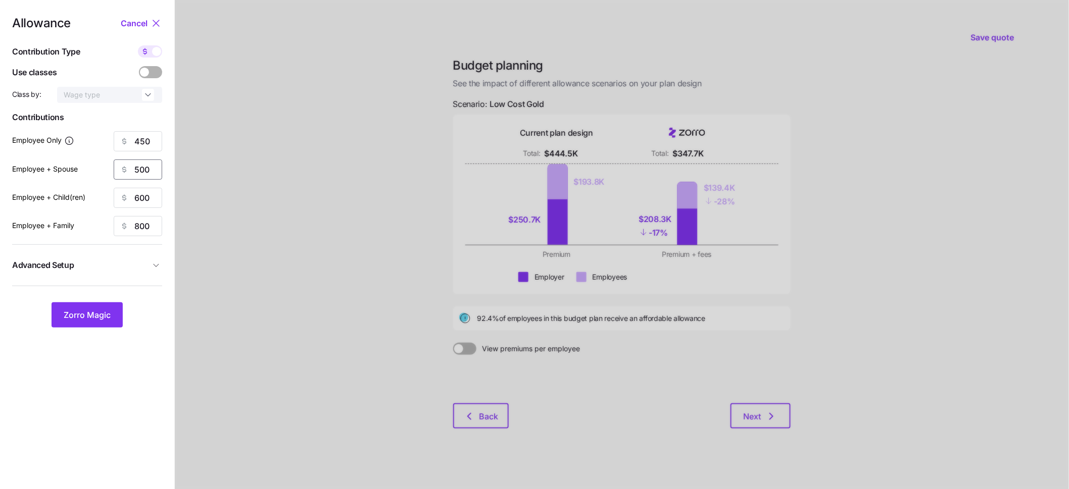
click at [146, 167] on input "500" at bounding box center [138, 170] width 48 height 20
type input "450"
type input "650"
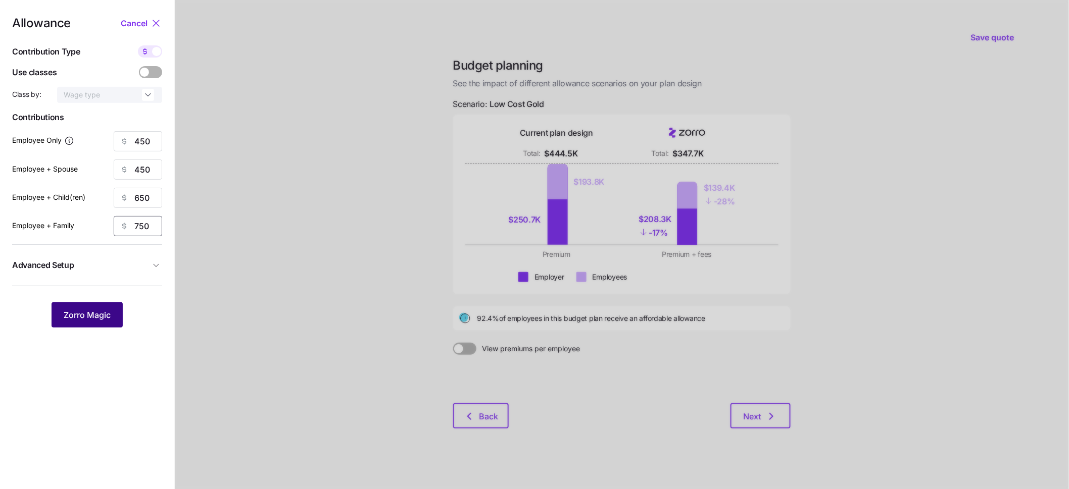
type input "750"
click at [81, 315] on span "Zorro Magic" at bounding box center [87, 315] width 47 height 12
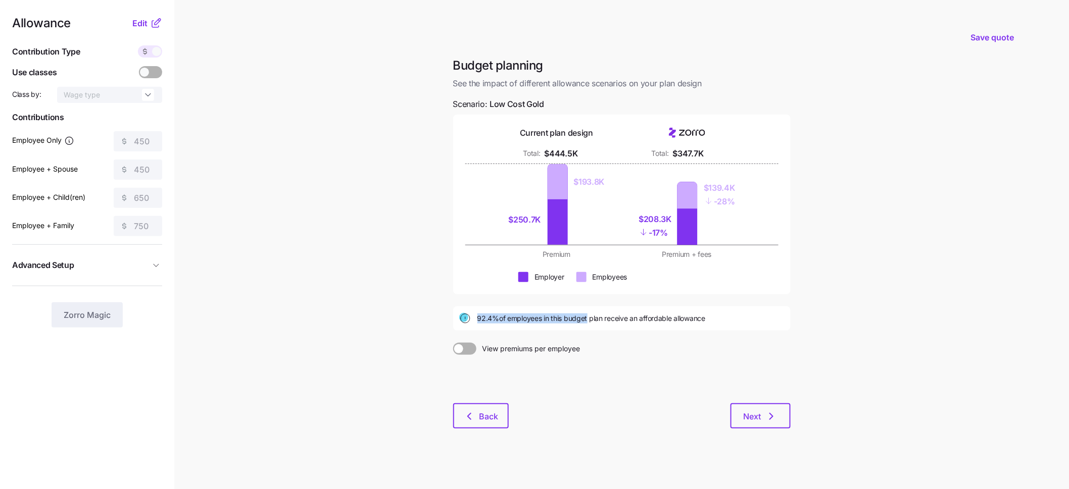
drag, startPoint x: 477, startPoint y: 320, endPoint x: 598, endPoint y: 320, distance: 121.2
click at [593, 318] on span "92.4% of employees in this budget plan receive an affordable allowance" at bounding box center [591, 319] width 228 height 10
click at [766, 419] on icon "button" at bounding box center [771, 417] width 12 height 12
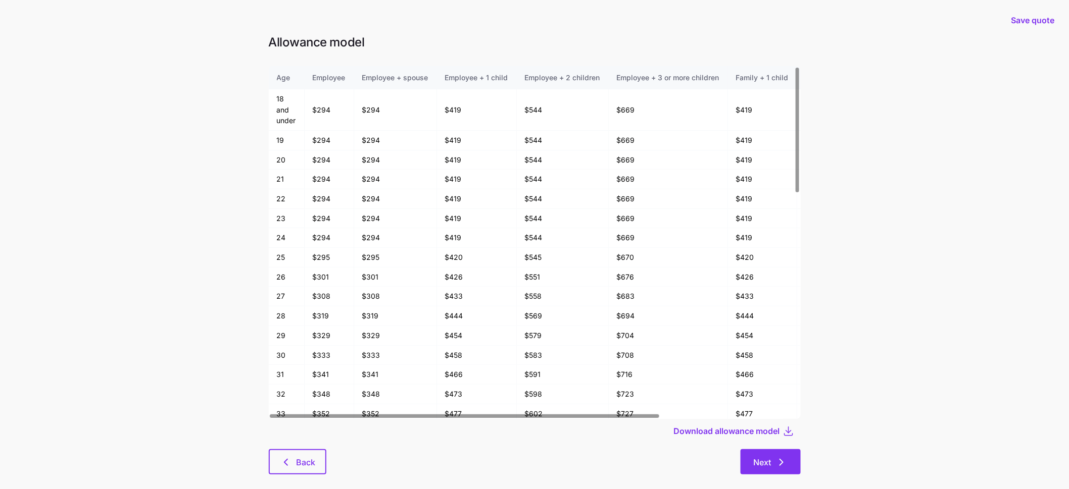
click at [764, 463] on span "Next" at bounding box center [762, 462] width 18 height 12
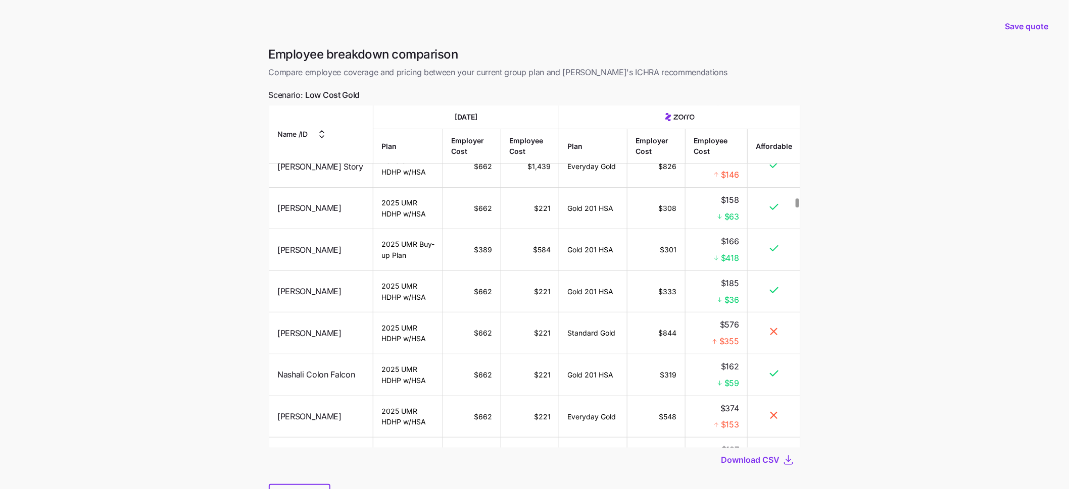
scroll to position [4784, 0]
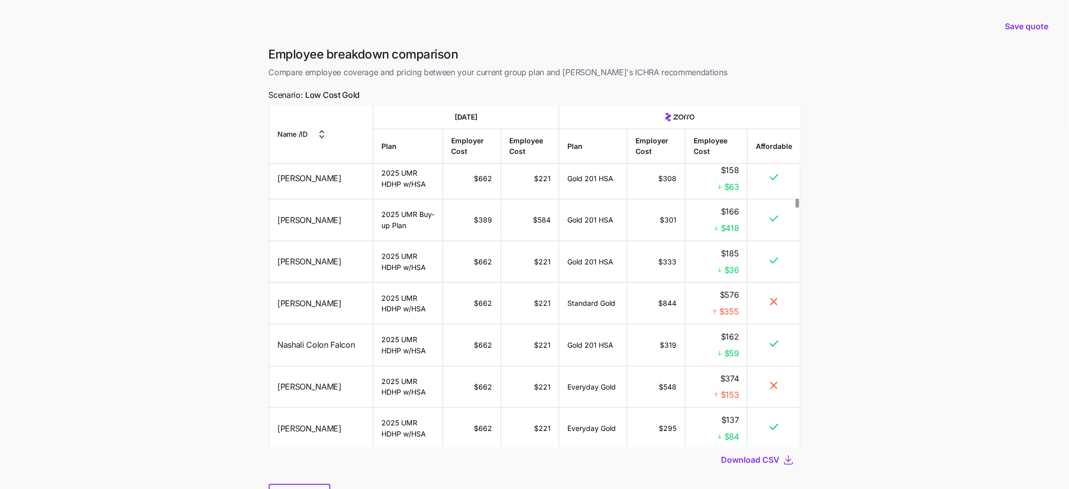
click at [657, 283] on td "$844" at bounding box center [656, 304] width 58 height 42
click at [724, 289] on span "$576" at bounding box center [729, 295] width 19 height 13
click at [733, 306] on span "$355" at bounding box center [729, 312] width 20 height 13
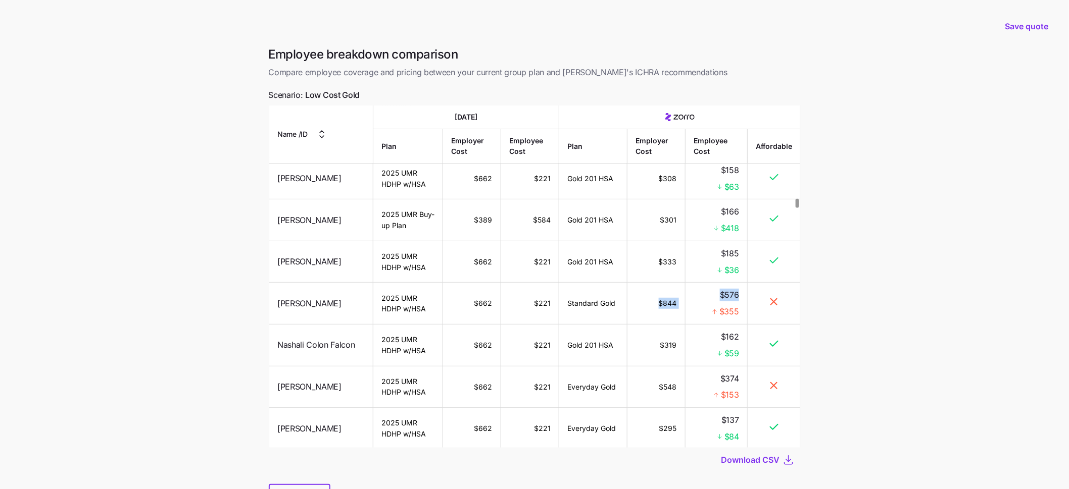
drag, startPoint x: 653, startPoint y: 279, endPoint x: 681, endPoint y: 280, distance: 28.3
click at [681, 283] on tr "Darcy Coleman 2025 UMR HDHP w/HSA $662 $221 Standard Gold $844 $576 $355" at bounding box center [534, 304] width 531 height 42
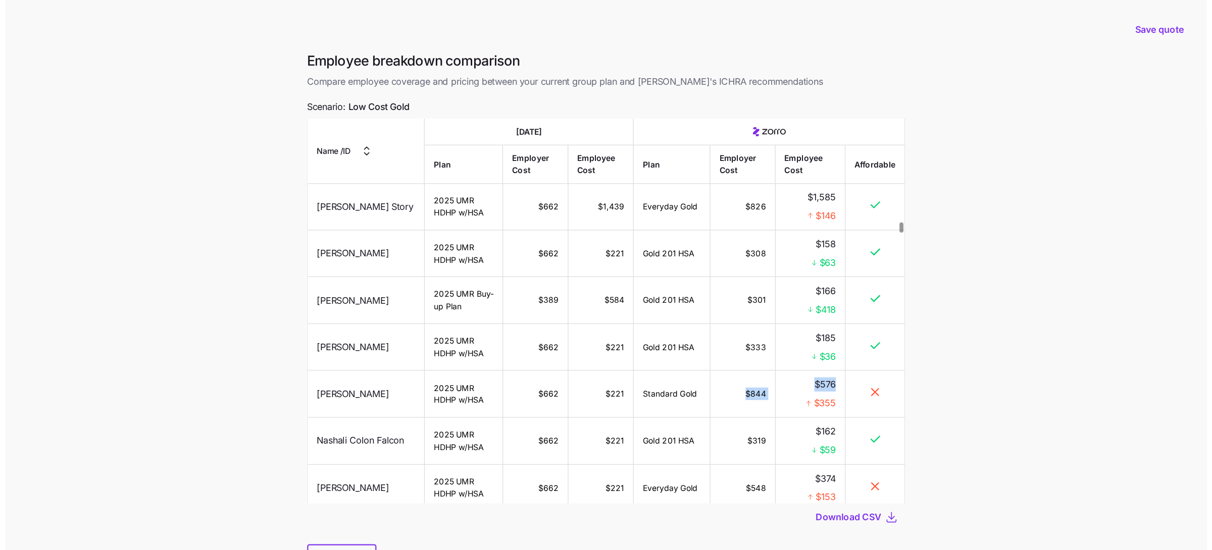
scroll to position [4737, 0]
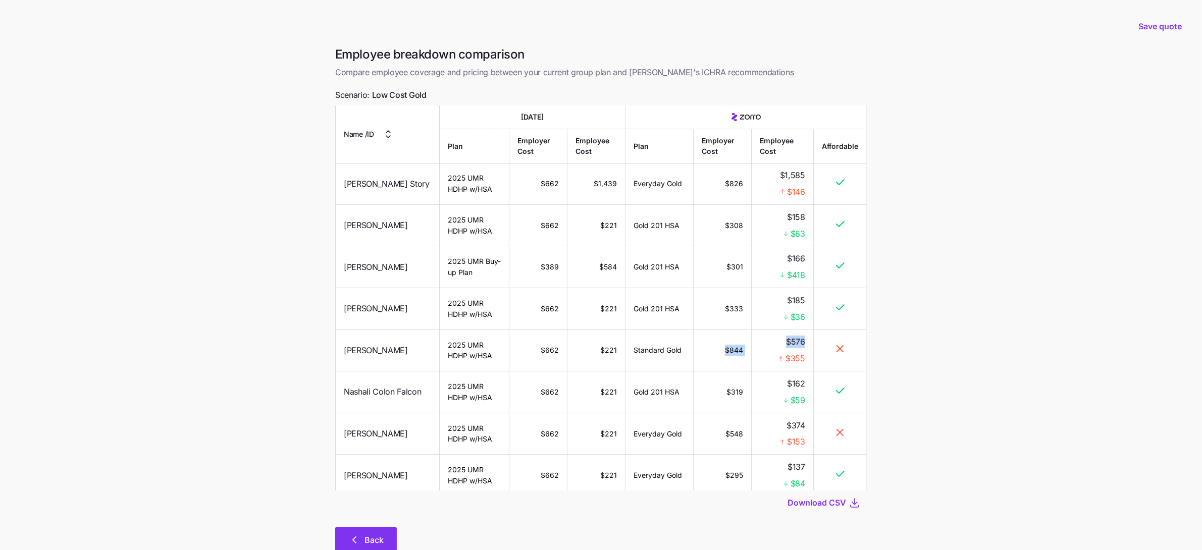
click at [381, 489] on span "Back" at bounding box center [374, 540] width 19 height 12
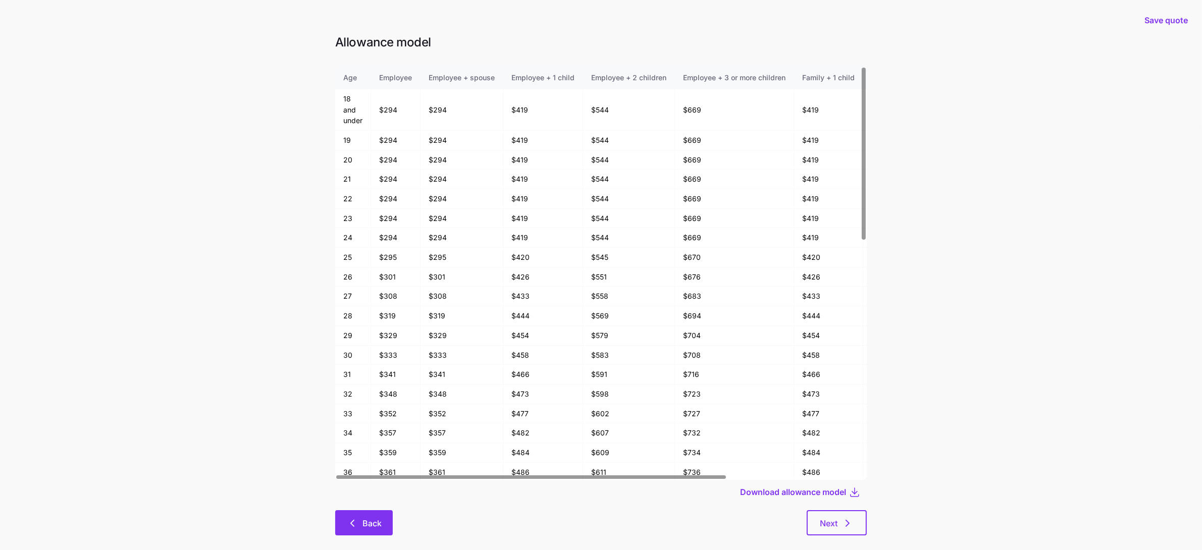
click at [375, 489] on span "Back" at bounding box center [372, 524] width 19 height 12
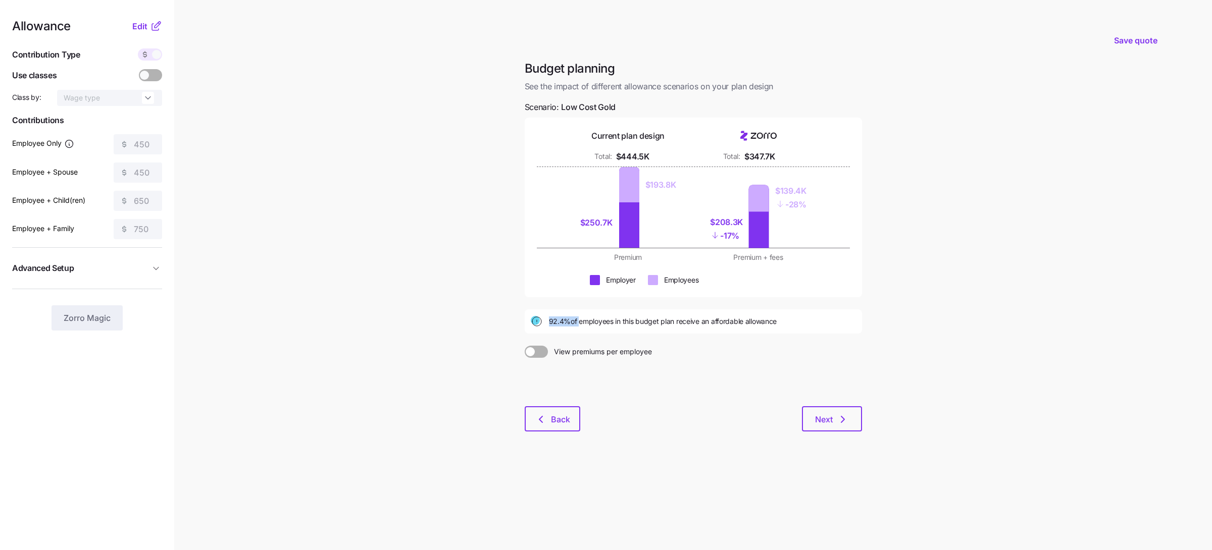
drag, startPoint x: 549, startPoint y: 321, endPoint x: 579, endPoint y: 322, distance: 29.8
click at [579, 322] on span "92.4% of employees in this budget plan receive an affordable allowance" at bounding box center [663, 322] width 228 height 10
click at [560, 323] on span "92.4% of employees in this budget plan receive an affordable allowance" at bounding box center [663, 322] width 228 height 10
click at [553, 321] on span "92.4% of employees in this budget plan receive an affordable allowance" at bounding box center [663, 322] width 228 height 10
drag, startPoint x: 548, startPoint y: 321, endPoint x: 810, endPoint y: 317, distance: 262.6
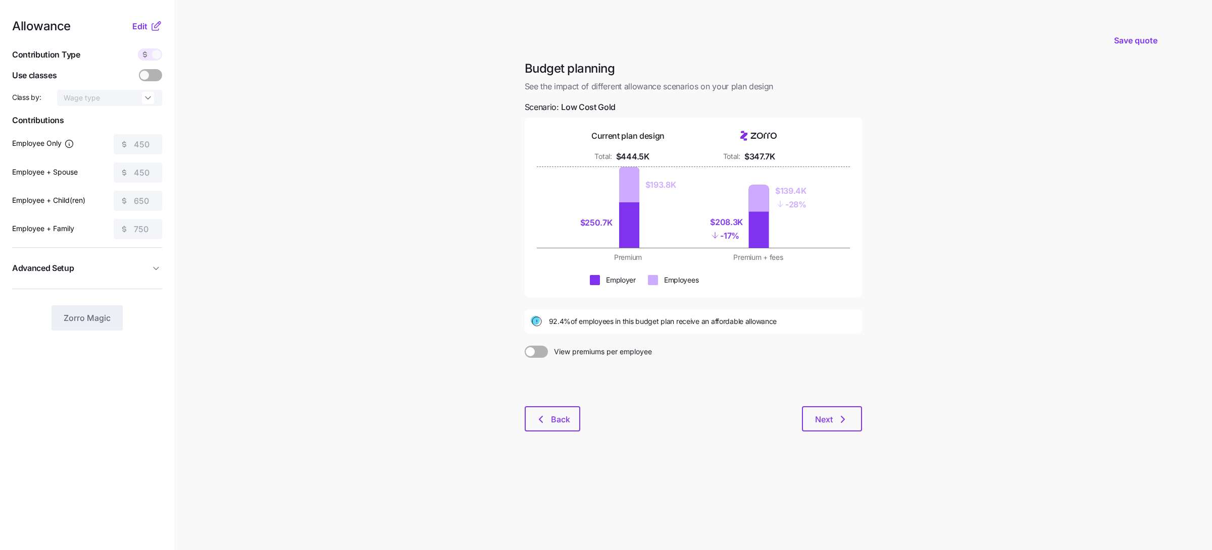
click at [810, 317] on div "92.4% of employees in this budget plan receive an affordable allowance" at bounding box center [693, 322] width 325 height 12
click at [586, 324] on span "92.4% of employees in this budget plan receive an affordable allowance" at bounding box center [663, 322] width 228 height 10
drag, startPoint x: 551, startPoint y: 321, endPoint x: 586, endPoint y: 322, distance: 34.9
click at [586, 322] on span "92.4% of employees in this budget plan receive an affordable allowance" at bounding box center [663, 322] width 228 height 10
click at [562, 321] on span "92.4% of employees in this budget plan receive an affordable allowance" at bounding box center [663, 322] width 228 height 10
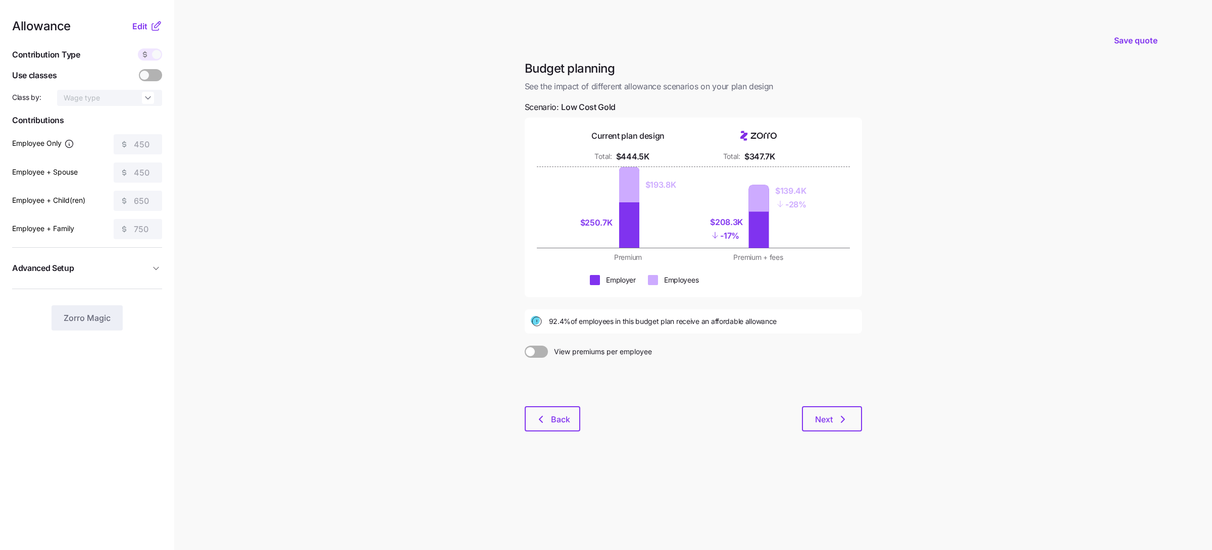
drag, startPoint x: 547, startPoint y: 319, endPoint x: 796, endPoint y: 325, distance: 249.0
click at [796, 325] on div "92.4% of employees in this budget plan receive an affordable allowance" at bounding box center [693, 322] width 325 height 12
click at [783, 321] on div "92.4% of employees in this budget plan receive an affordable allowance" at bounding box center [693, 322] width 325 height 12
click at [147, 28] on button "Edit" at bounding box center [141, 26] width 18 height 12
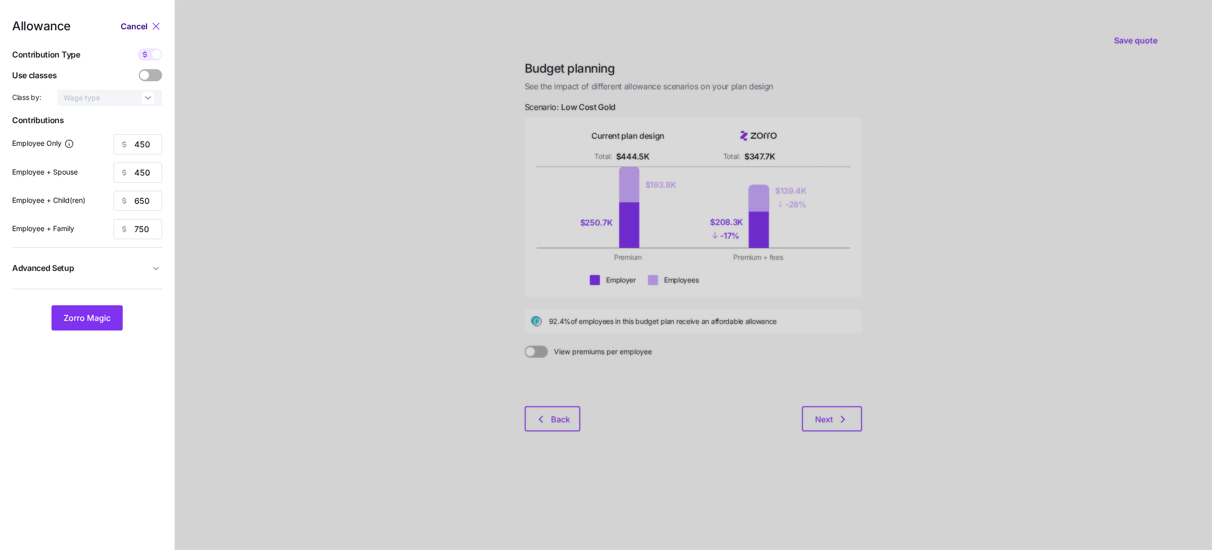
click at [147, 28] on button "Cancel" at bounding box center [135, 26] width 29 height 12
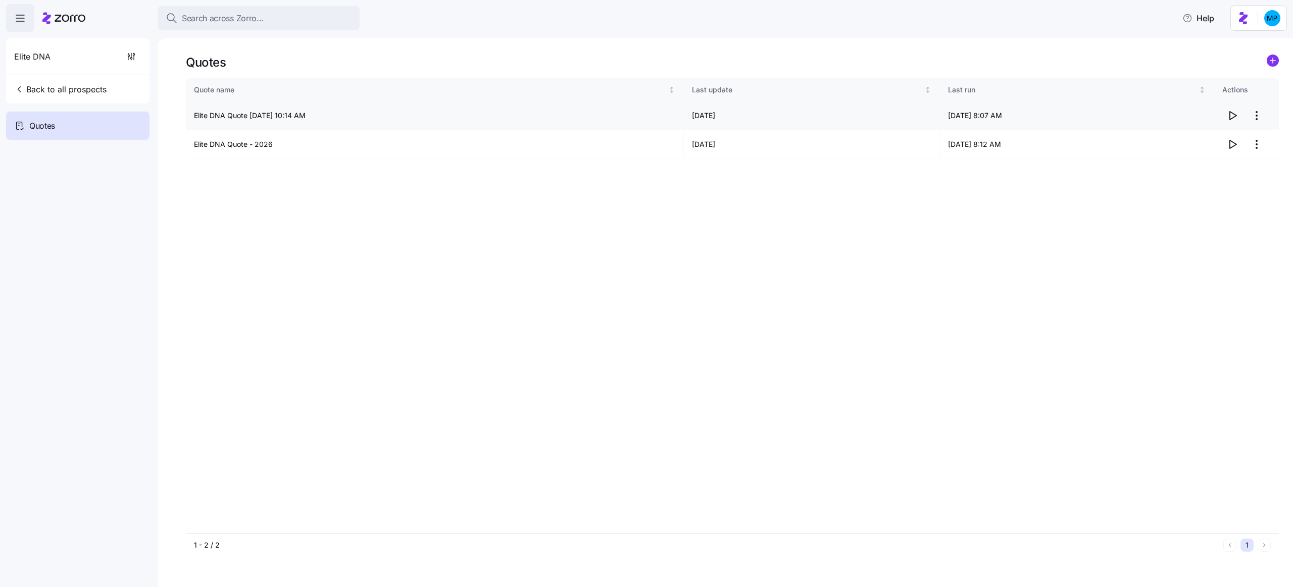
click at [1254, 115] on html "Search across Zorro... Help Elite DNA Back to all prospects Quotes - new Quotes…" at bounding box center [646, 290] width 1293 height 581
click at [1227, 139] on div "Edit quote" at bounding box center [1215, 141] width 93 height 16
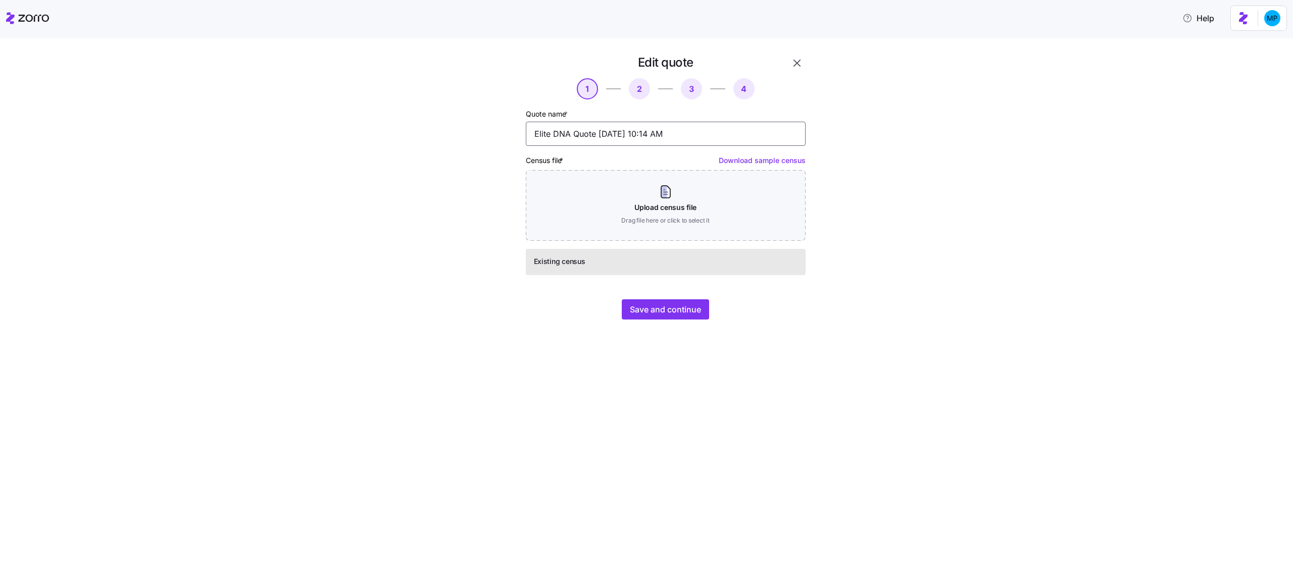
click at [580, 140] on input "Elite DNA Quote 07/25/2025 10:14 AM" at bounding box center [666, 134] width 280 height 24
type input "Elite DNA - 2025"
click at [669, 315] on span "Save and continue" at bounding box center [665, 309] width 71 height 12
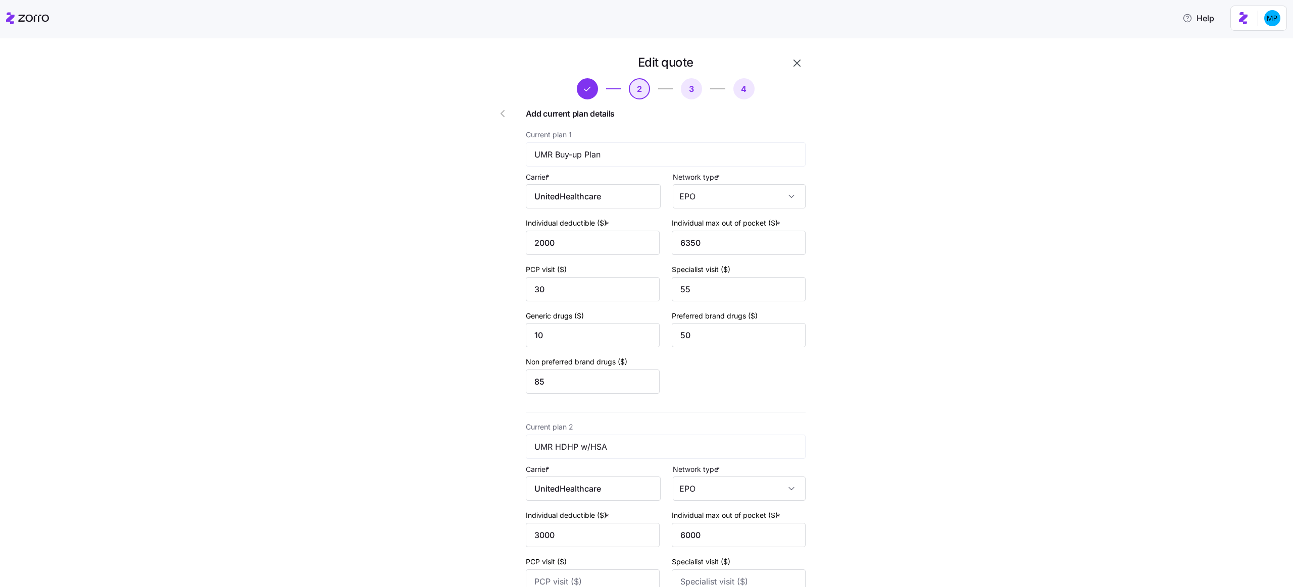
click at [793, 62] on icon "button" at bounding box center [797, 63] width 12 height 12
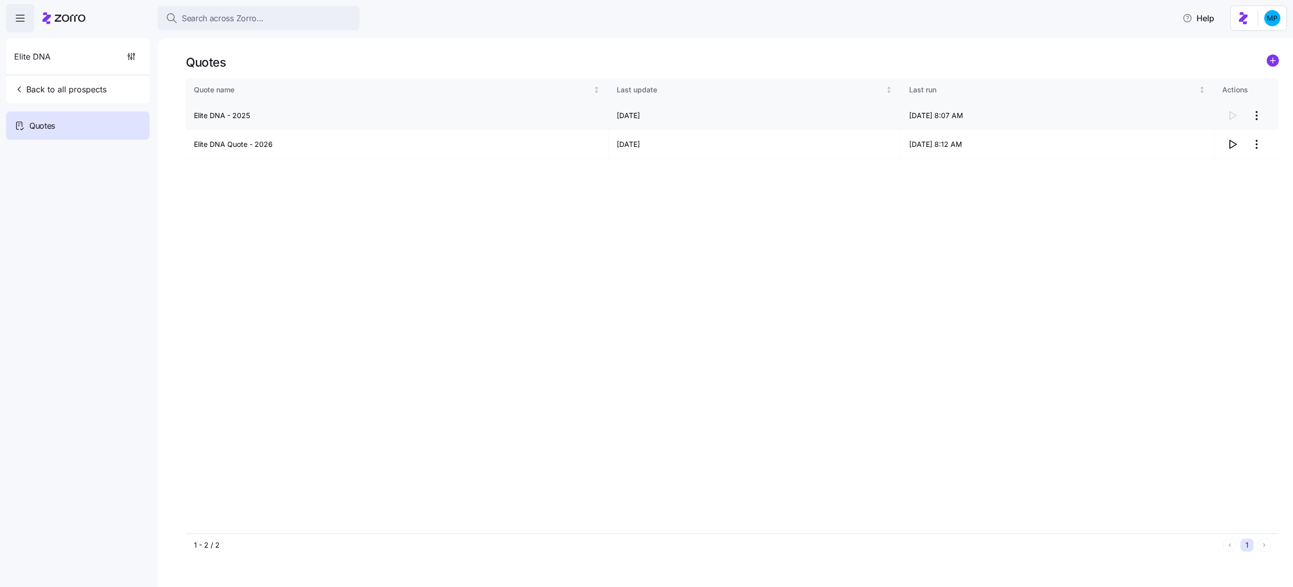
click at [1222, 119] on div at bounding box center [1246, 116] width 48 height 20
click at [1230, 118] on div at bounding box center [1246, 116] width 48 height 20
click at [1263, 118] on html "Search across Zorro... Help Elite DNA Back to all prospects Quotes - new Quotes…" at bounding box center [646, 290] width 1293 height 581
click at [1217, 142] on div "Continue setup" at bounding box center [1199, 140] width 50 height 11
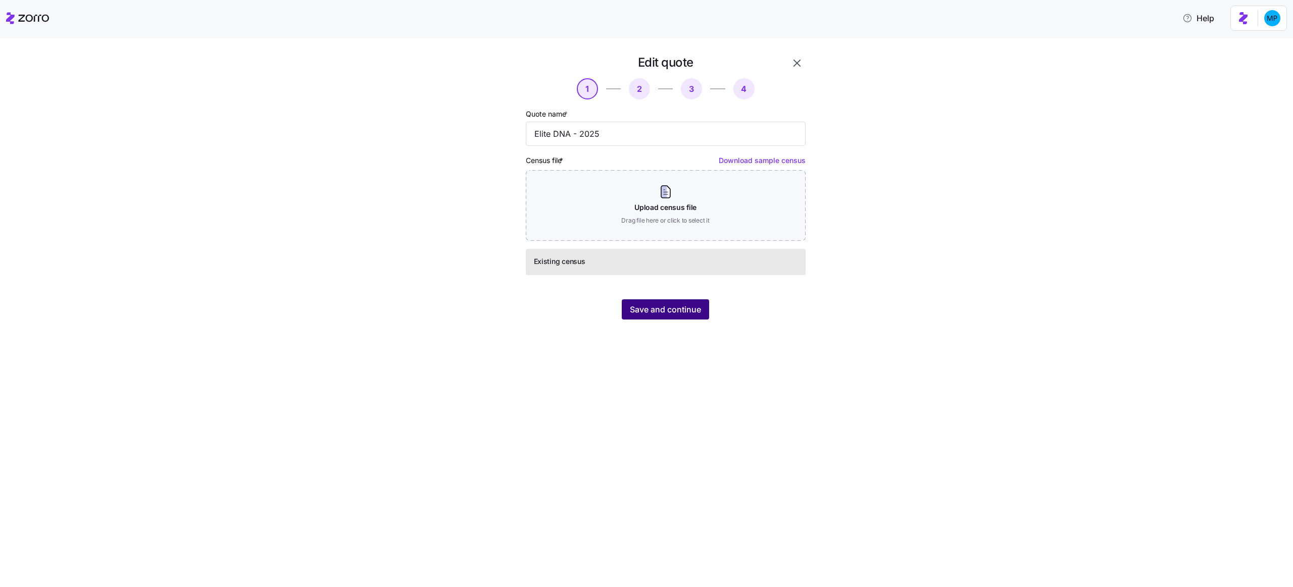
click at [668, 306] on span "Save and continue" at bounding box center [665, 309] width 71 height 12
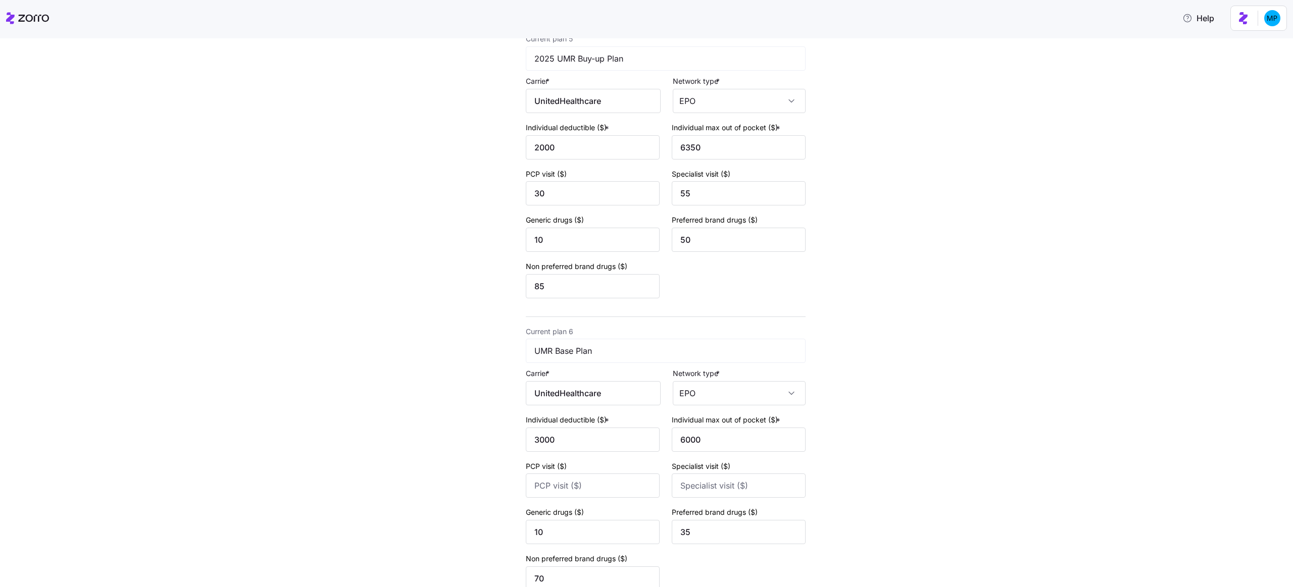
scroll to position [1380, 0]
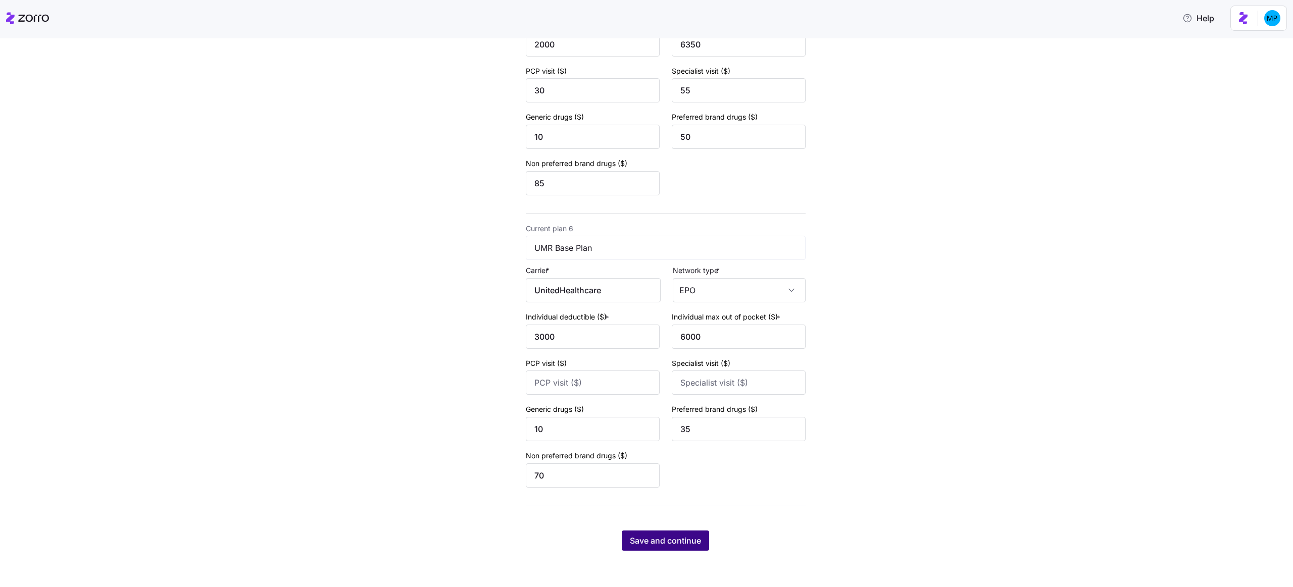
click at [645, 537] on span "Save and continue" at bounding box center [665, 541] width 71 height 12
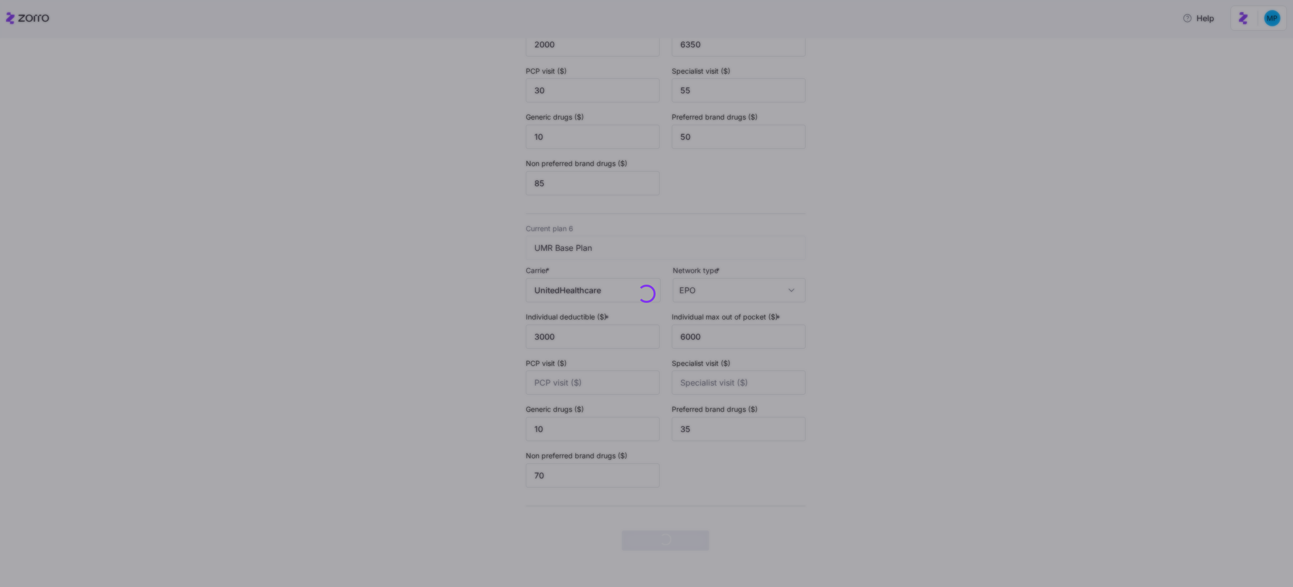
scroll to position [0, 0]
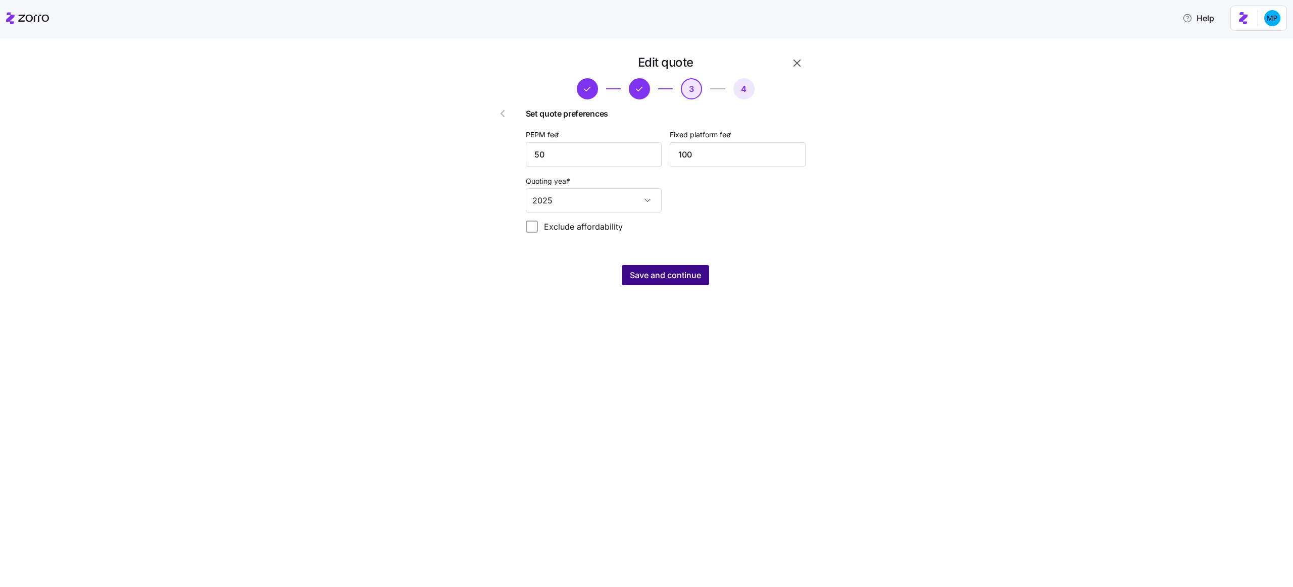
click at [694, 273] on span "Save and continue" at bounding box center [665, 275] width 71 height 12
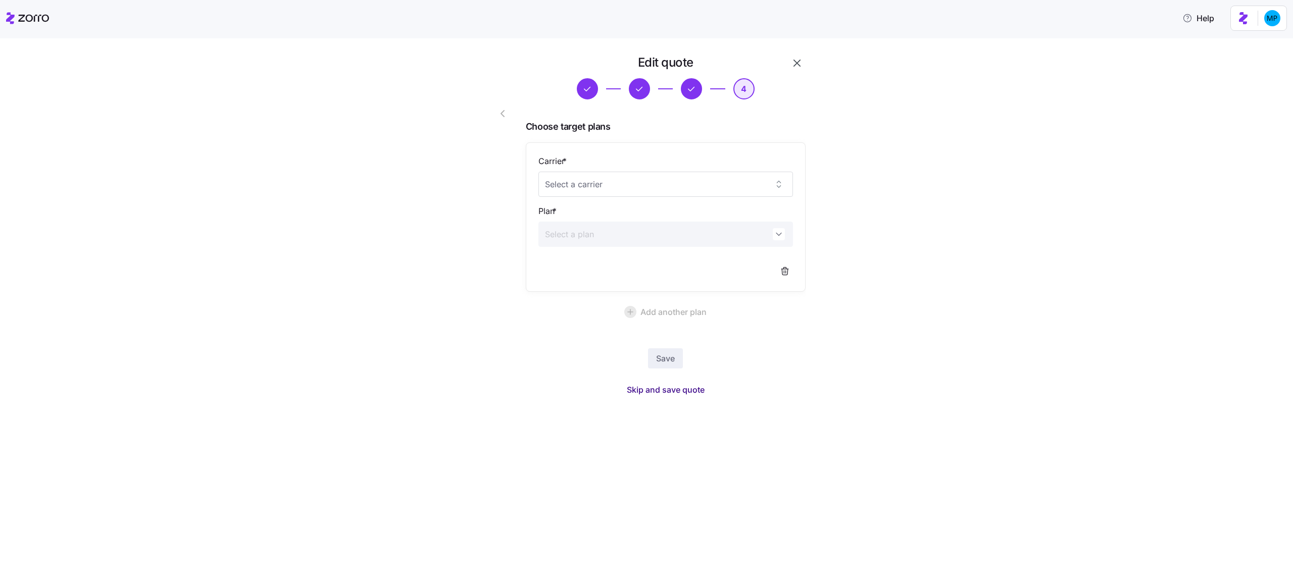
click at [654, 392] on span "Skip and save quote" at bounding box center [666, 390] width 78 height 12
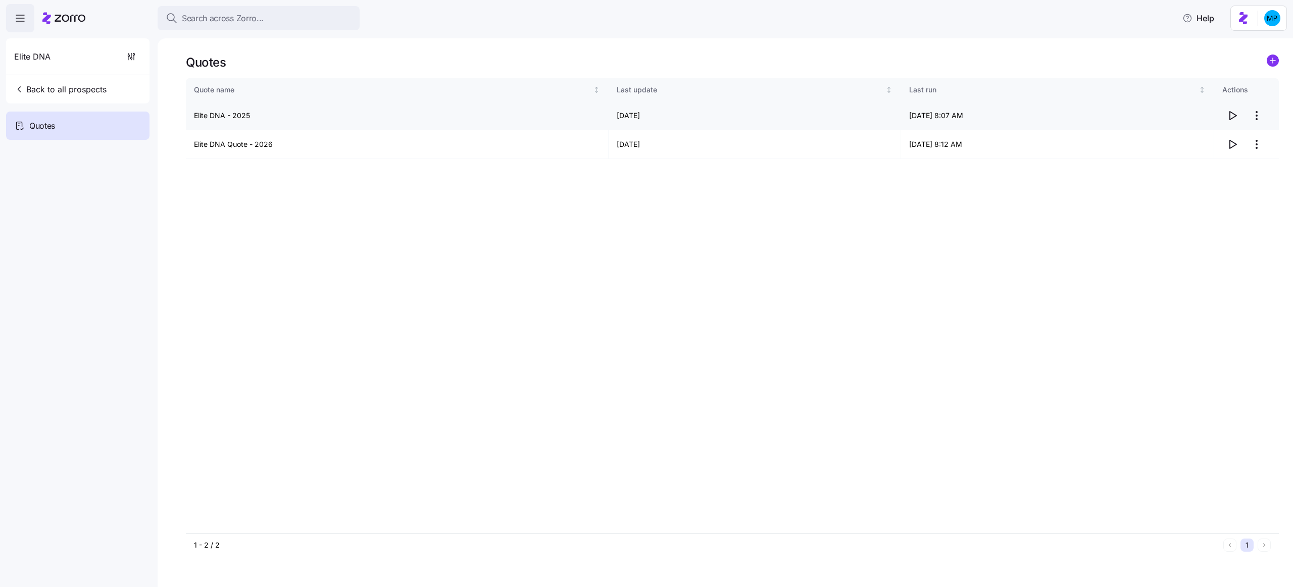
click at [1231, 115] on icon "button" at bounding box center [1232, 116] width 12 height 12
click at [1261, 145] on html "Search across Zorro... Help Elite DNA Back to all prospects Quotes - new Quotes…" at bounding box center [646, 290] width 1293 height 581
click at [1219, 175] on div "Edit quote" at bounding box center [1215, 169] width 93 height 16
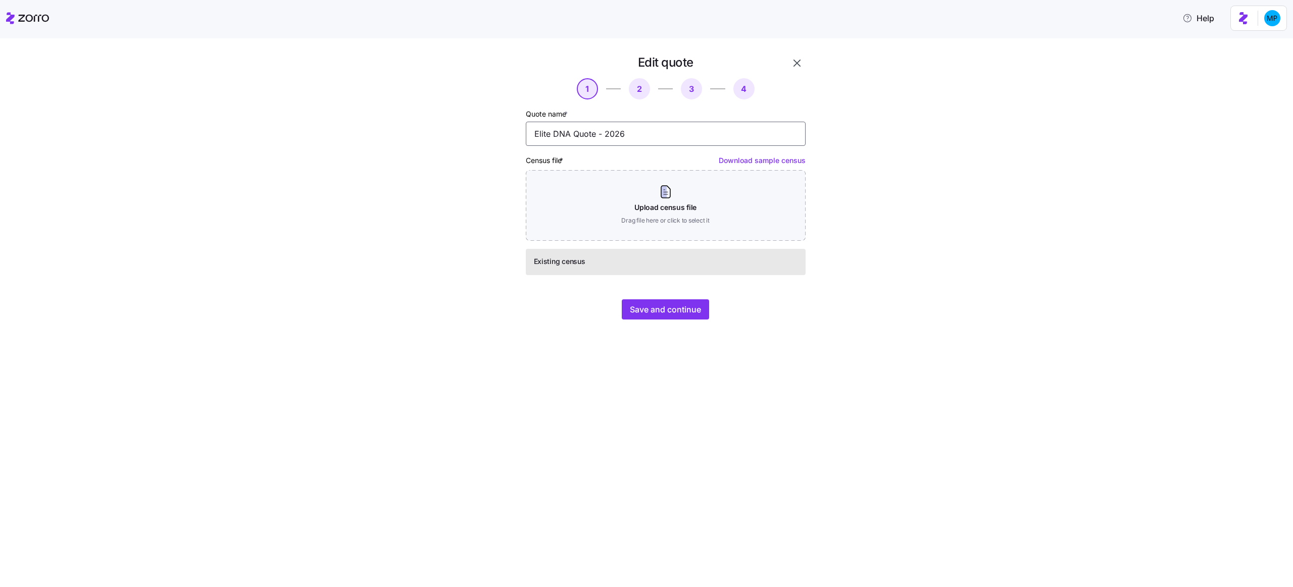
click at [649, 135] on input "Elite DNA Quote - 2026" at bounding box center [666, 134] width 280 height 24
type input "Elite DNA Quote - 2026 - 10% increase"
click at [659, 305] on span "Save and continue" at bounding box center [665, 309] width 71 height 12
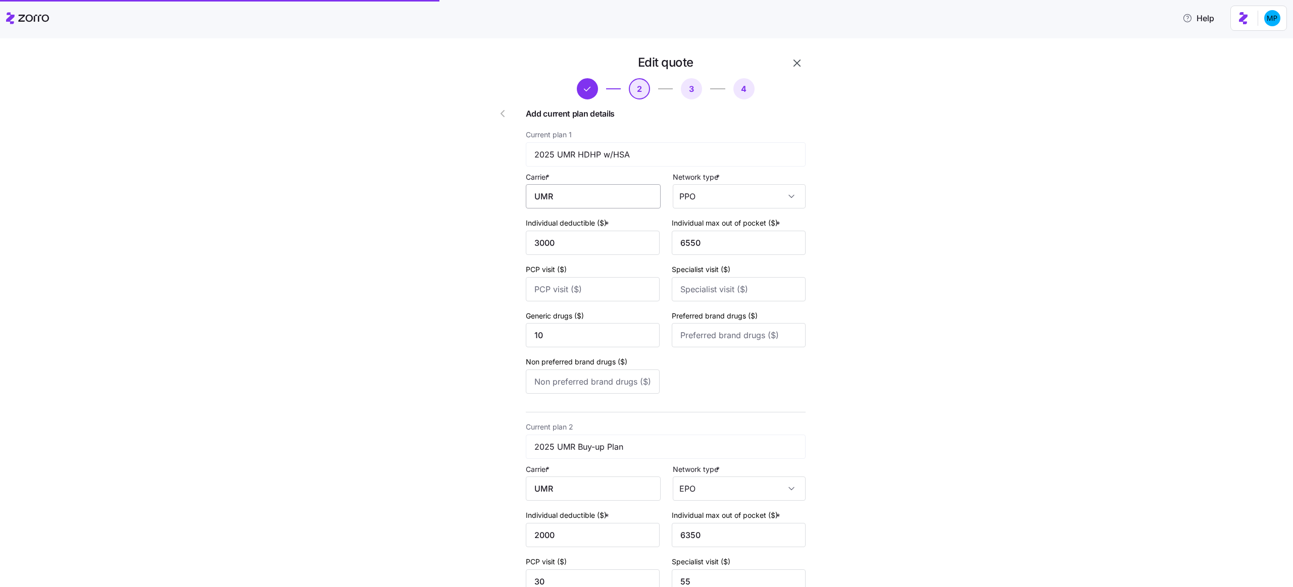
scroll to position [202, 0]
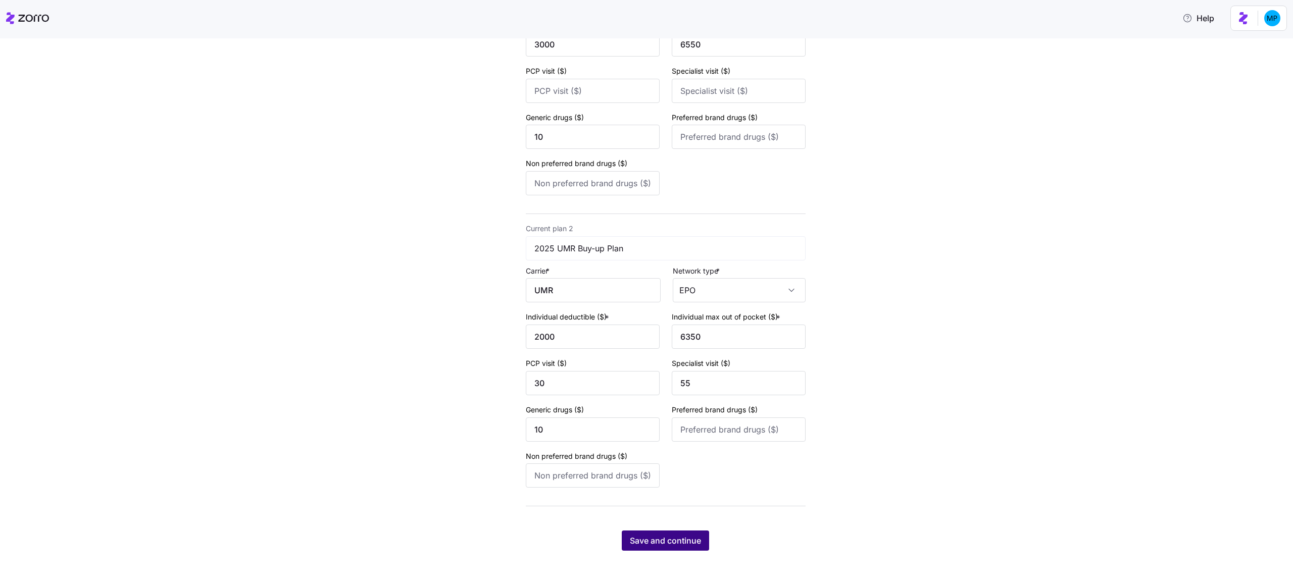
click at [693, 543] on span "Save and continue" at bounding box center [665, 541] width 71 height 12
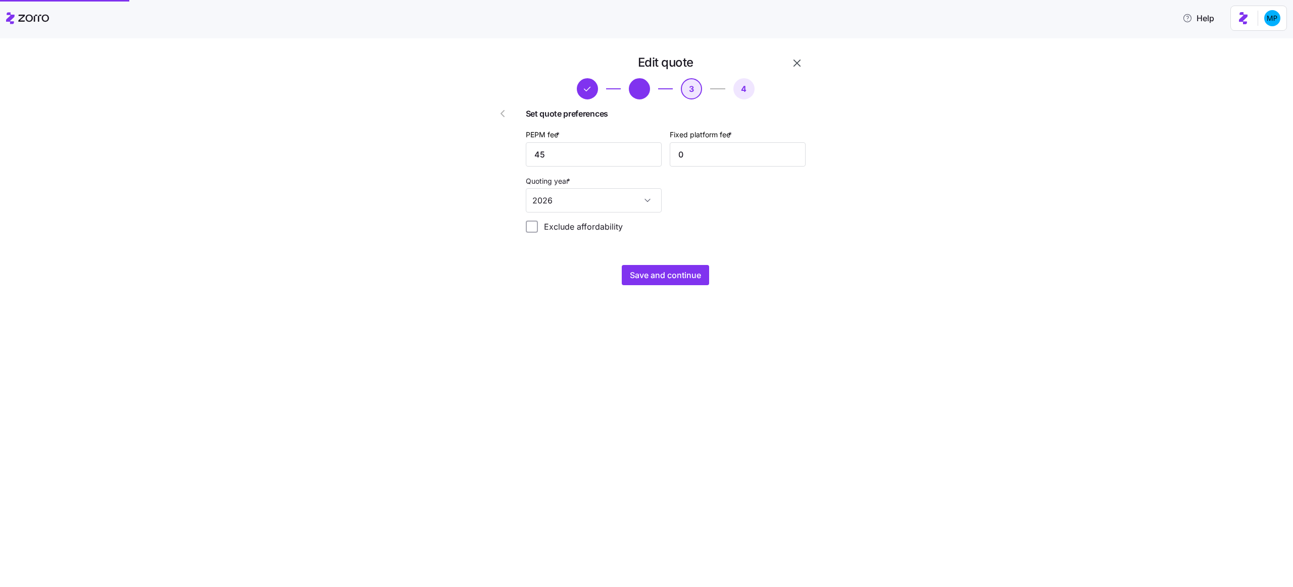
scroll to position [0, 0]
click at [688, 274] on span "Save and continue" at bounding box center [665, 275] width 71 height 12
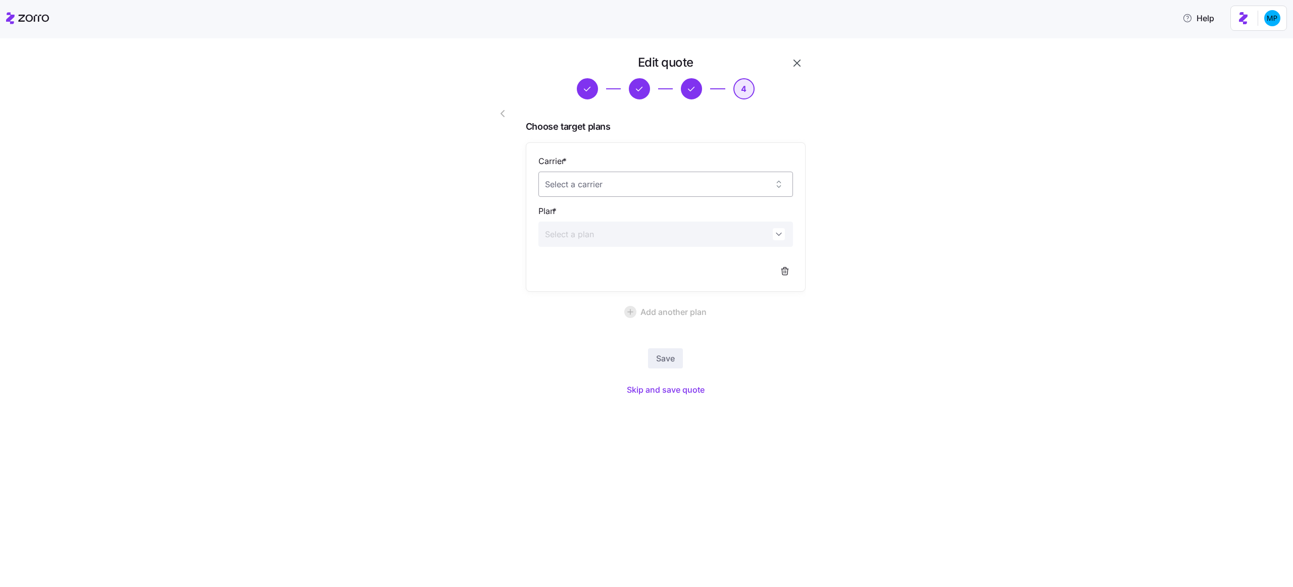
click at [670, 173] on input "Carrier *" at bounding box center [665, 184] width 255 height 25
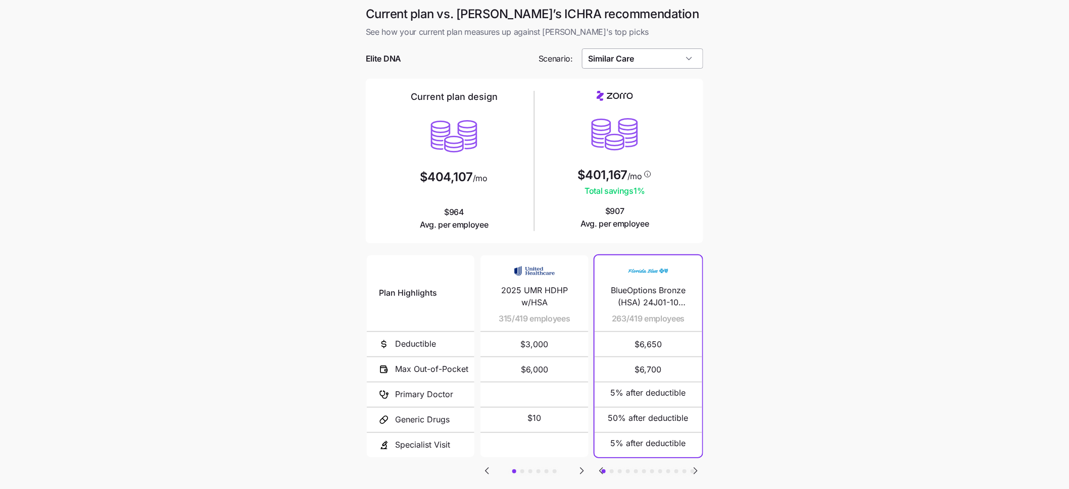
click at [674, 60] on input "Similar Care" at bounding box center [643, 58] width 122 height 20
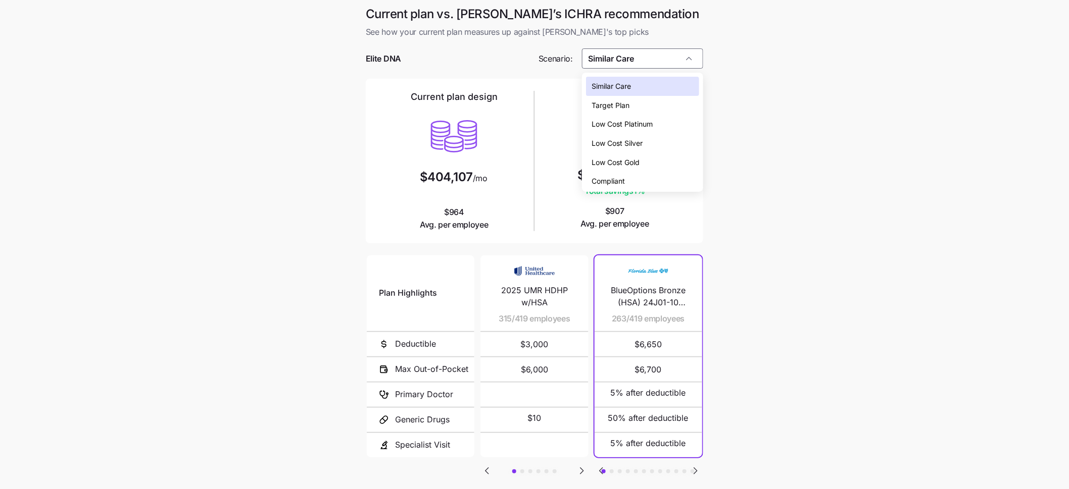
click at [651, 161] on div "Low Cost Gold" at bounding box center [643, 162] width 114 height 19
type input "Low Cost Gold"
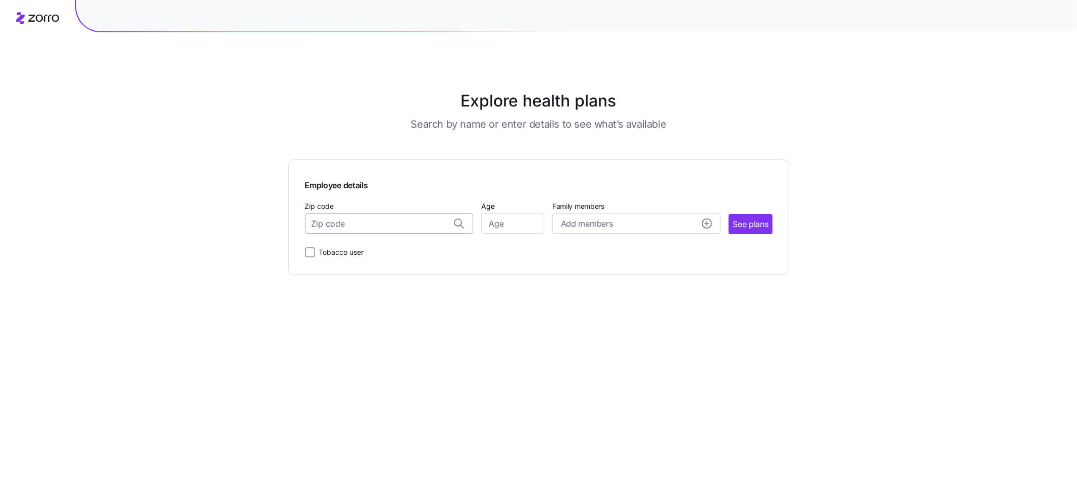
click at [387, 230] on input "Zip code" at bounding box center [389, 224] width 168 height 20
paste input "33916"
click at [376, 252] on span "33916, [GEOGRAPHIC_DATA], [GEOGRAPHIC_DATA]" at bounding box center [386, 250] width 141 height 13
type input "33916, [GEOGRAPHIC_DATA], [GEOGRAPHIC_DATA]"
click at [512, 227] on input "Age" at bounding box center [512, 224] width 63 height 20
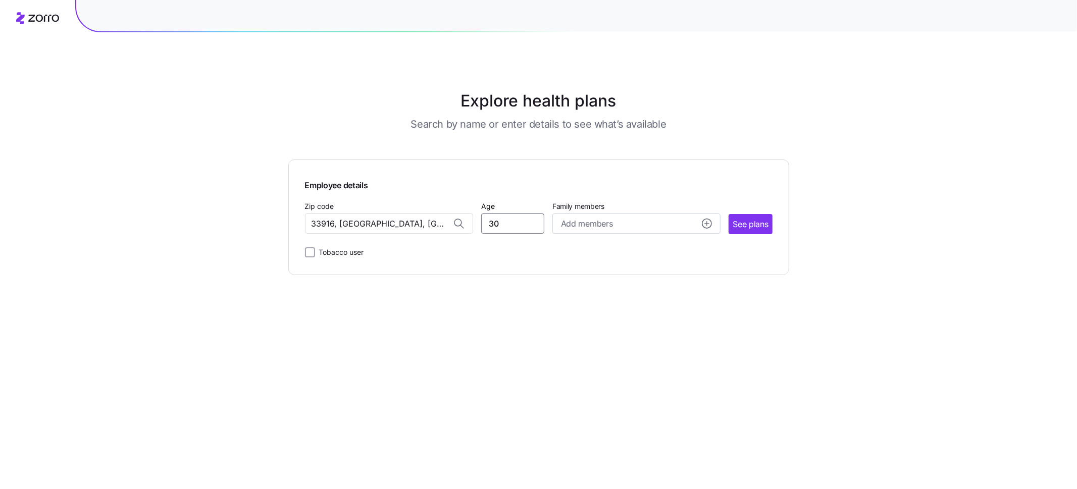
type input "30"
click at [762, 226] on span "See plans" at bounding box center [750, 224] width 35 height 13
